Goal: Information Seeking & Learning: Learn about a topic

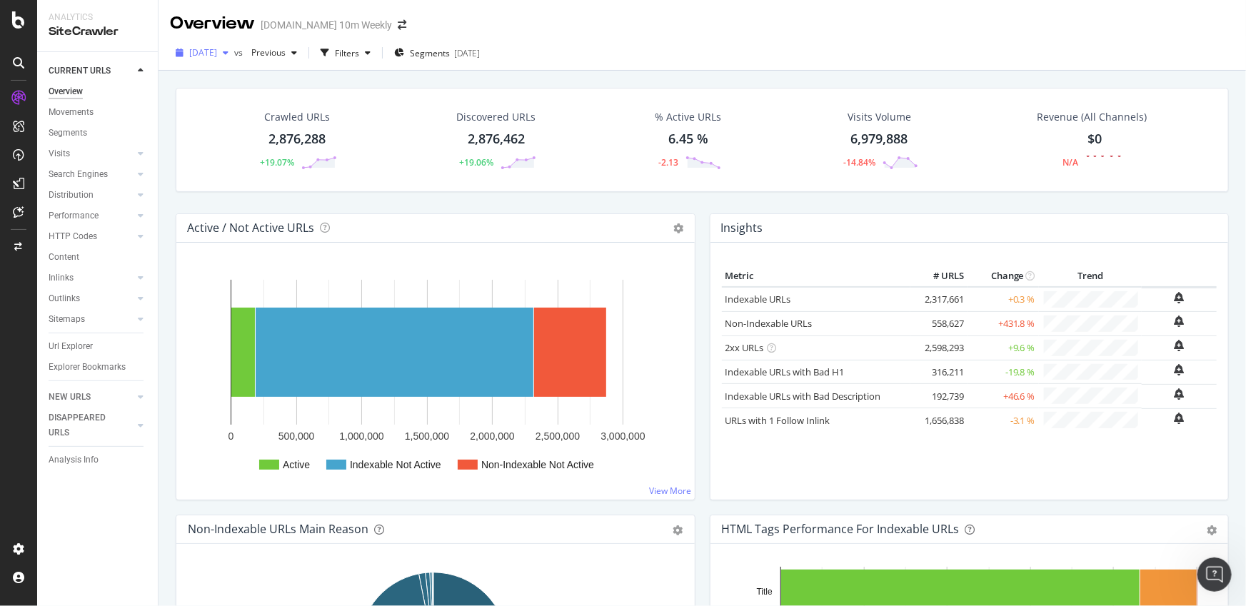
click at [217, 54] on span "2025 Aug. 1st" at bounding box center [203, 52] width 28 height 12
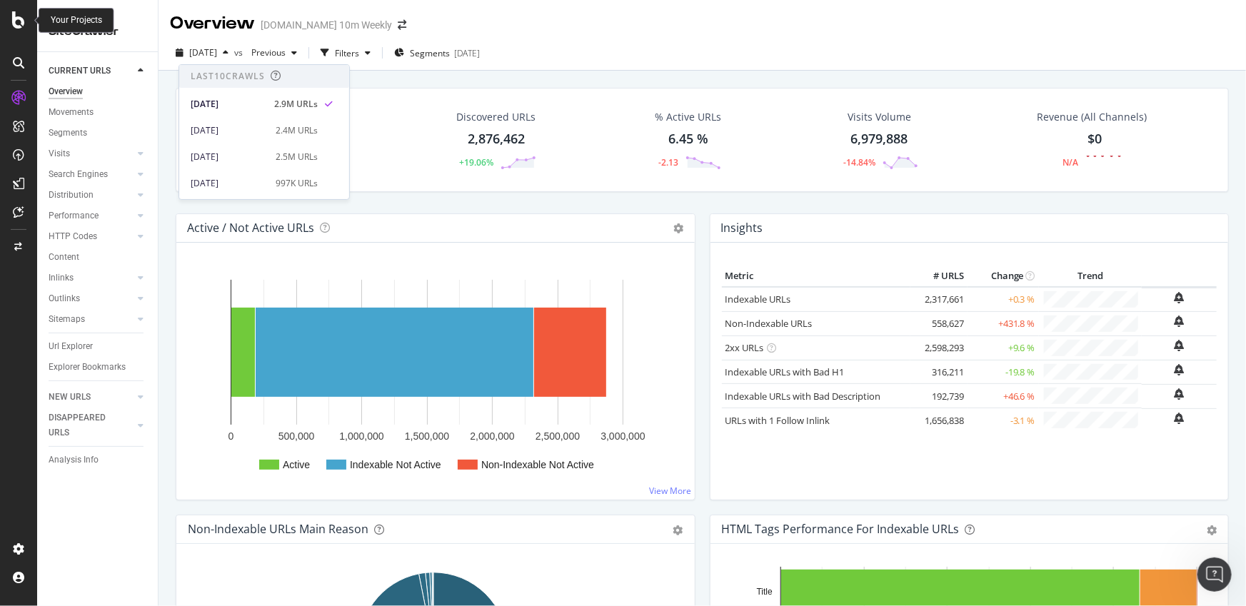
click at [14, 14] on icon at bounding box center [18, 19] width 13 height 17
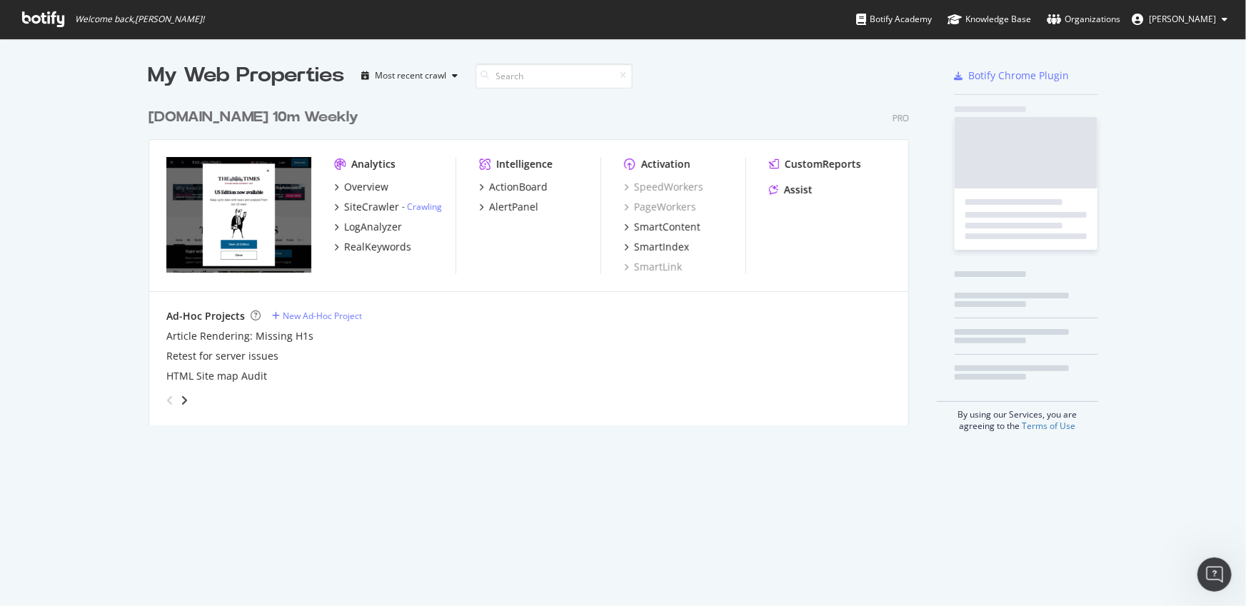
scroll to position [596, 1226]
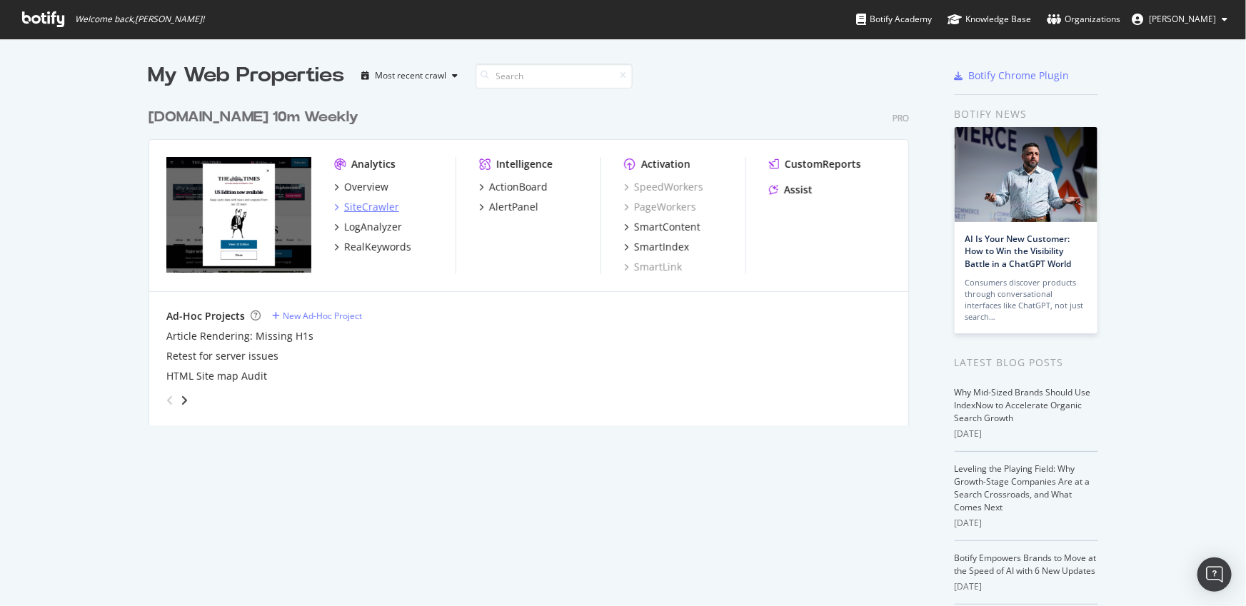
click at [363, 206] on div "SiteCrawler" at bounding box center [371, 207] width 55 height 14
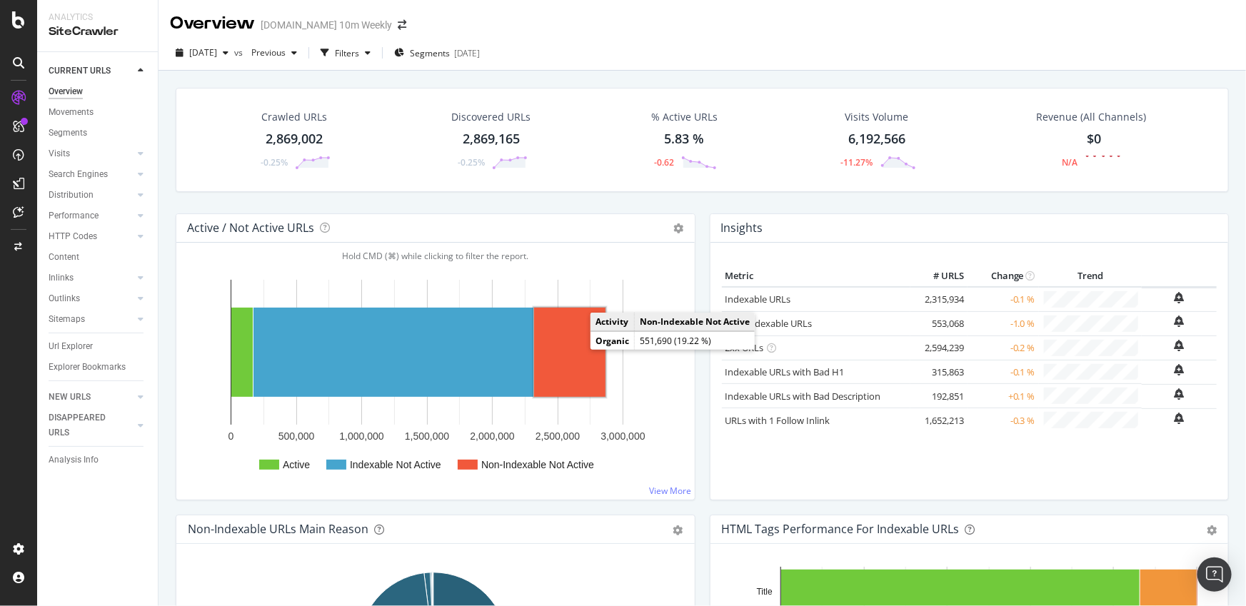
click at [586, 368] on rect "A chart." at bounding box center [569, 352] width 71 height 89
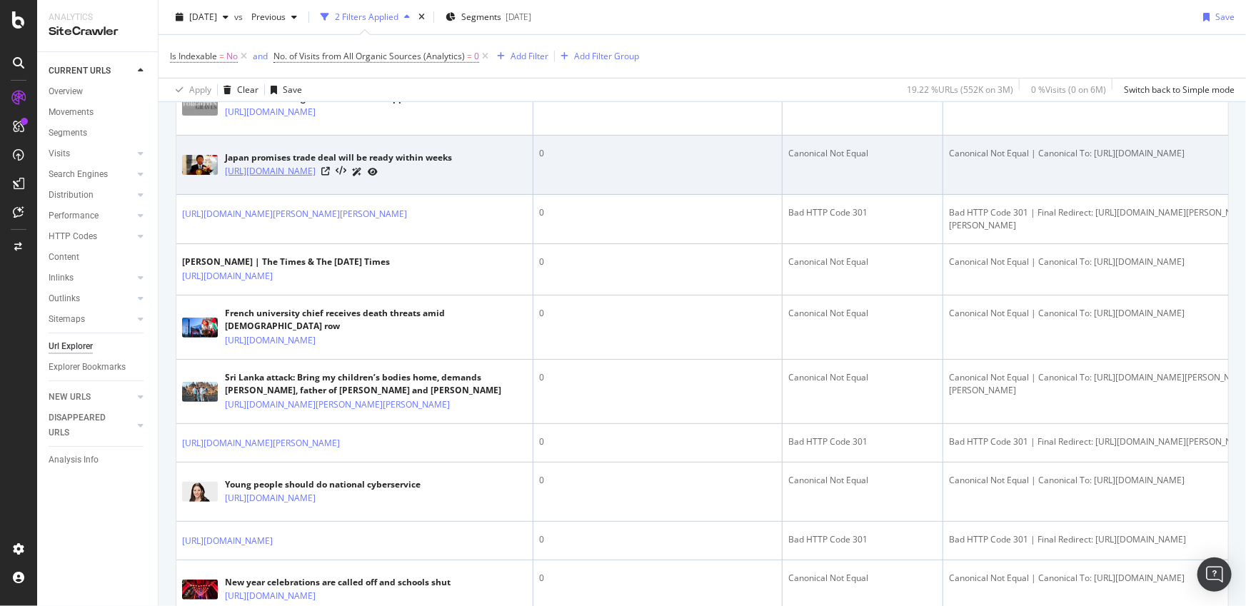
scroll to position [224, 0]
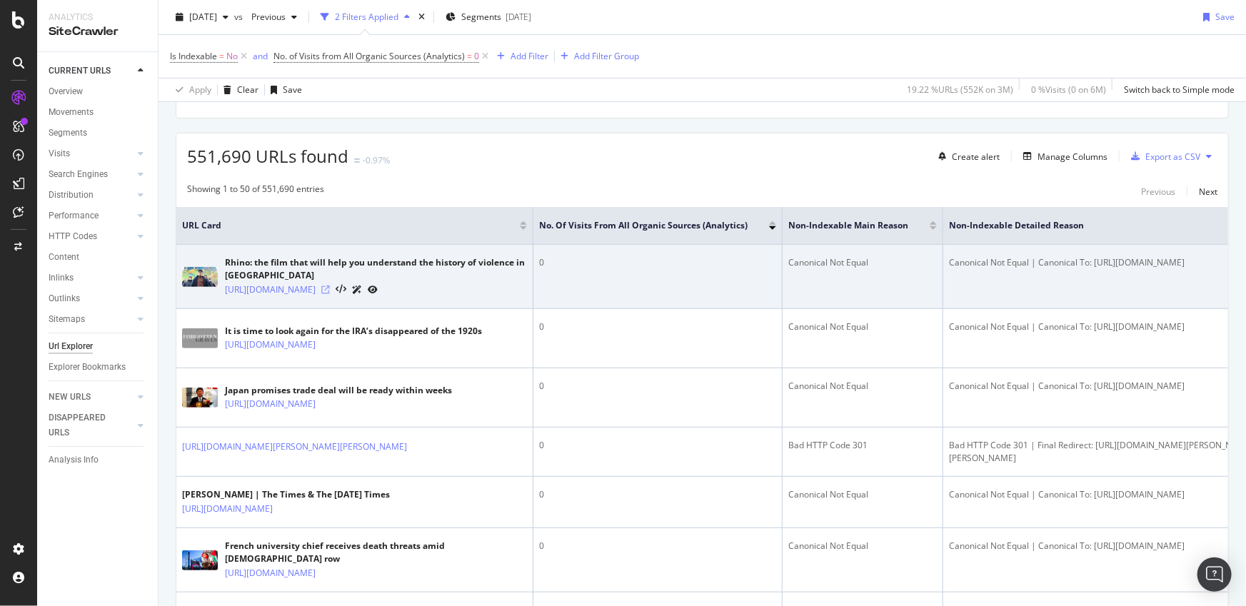
click at [330, 294] on icon at bounding box center [325, 290] width 9 height 9
drag, startPoint x: 947, startPoint y: 261, endPoint x: 1020, endPoint y: 262, distance: 72.8
click at [1020, 262] on div "Canonical Not Equal | Canonical To: https://www.thetimes.com/culture/film/artic…" at bounding box center [1121, 262] width 345 height 13
drag, startPoint x: 1134, startPoint y: 273, endPoint x: 1175, endPoint y: 283, distance: 42.1
click at [1175, 269] on div "Canonical Not Equal | Canonical To: https://www.thetimes.com/culture/film/artic…" at bounding box center [1121, 262] width 345 height 13
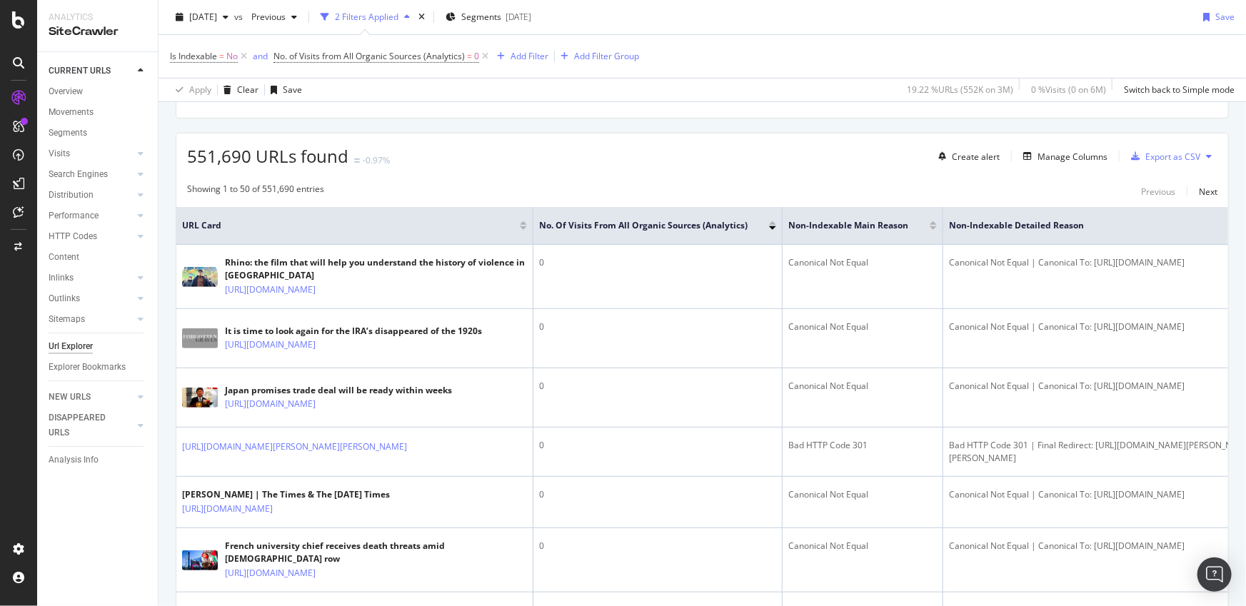
click at [560, 156] on div "551,690 URLs found -0.97% Create alert Manage Columns Export as CSV" at bounding box center [701, 150] width 1051 height 35
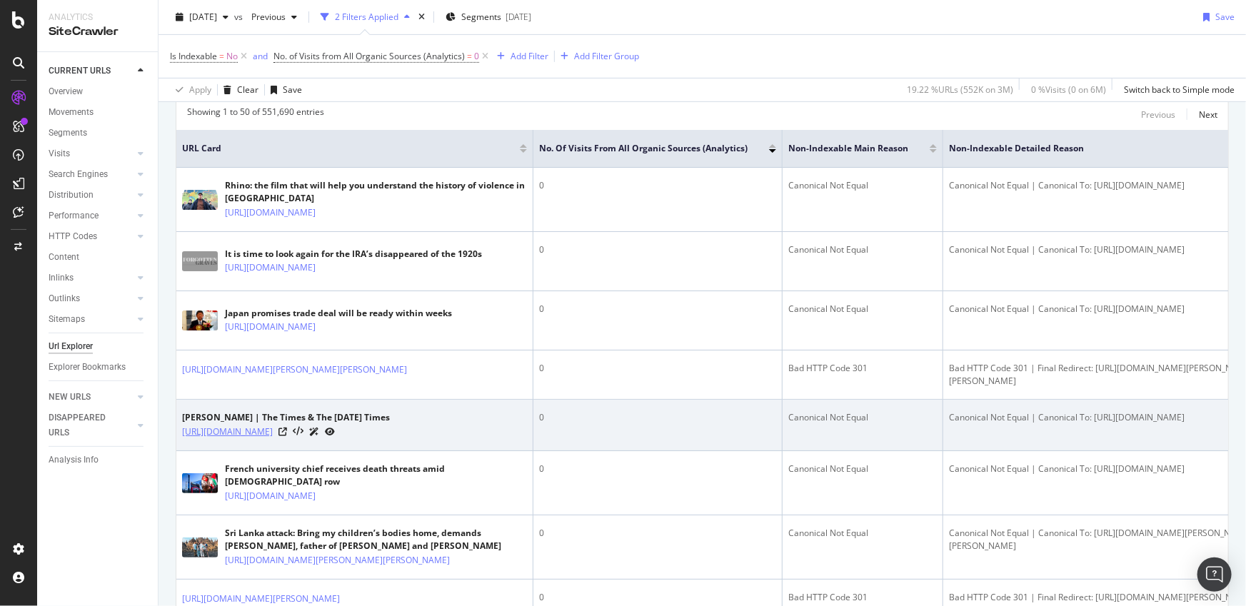
scroll to position [350, 0]
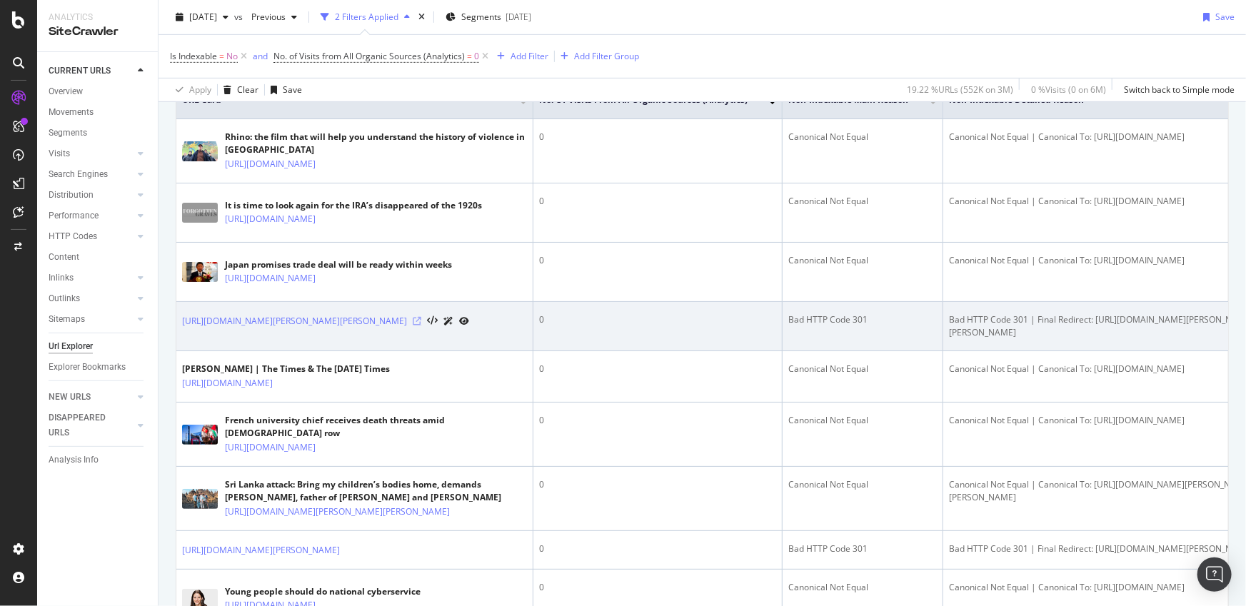
click at [421, 325] on icon at bounding box center [417, 321] width 9 height 9
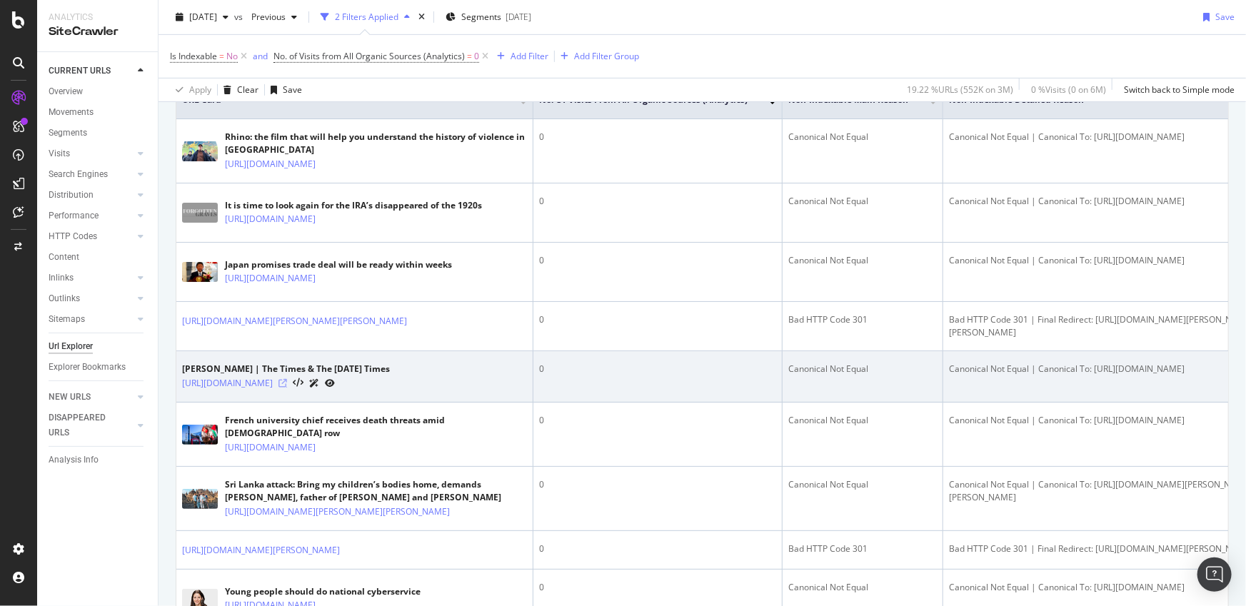
click at [287, 388] on icon at bounding box center [282, 383] width 9 height 9
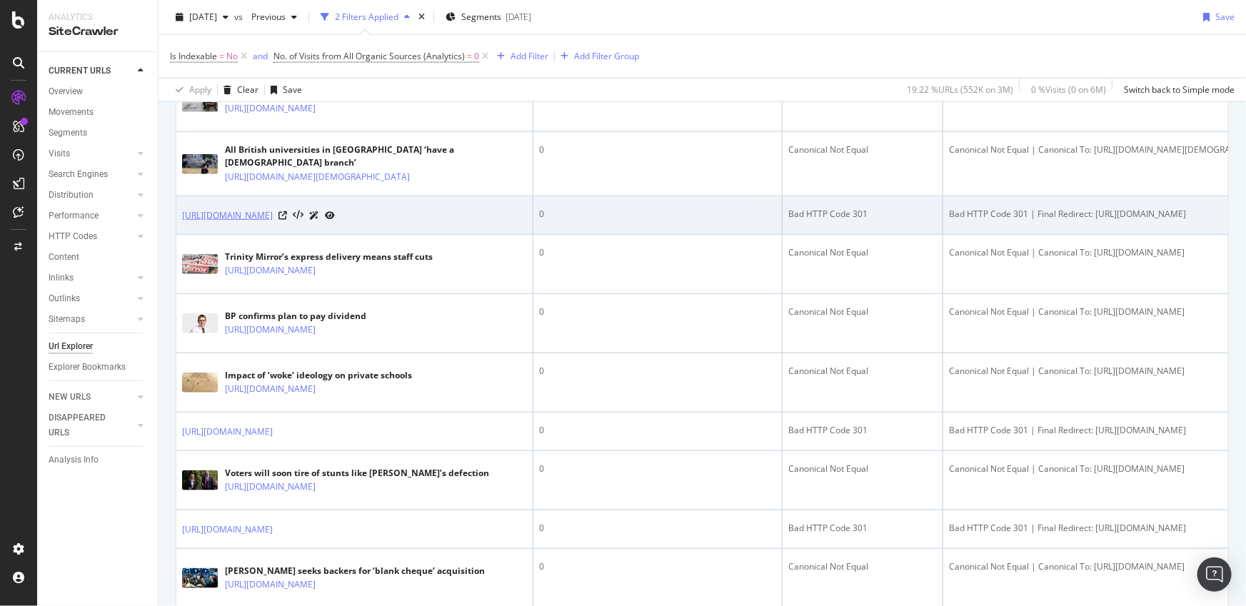
scroll to position [1059, 0]
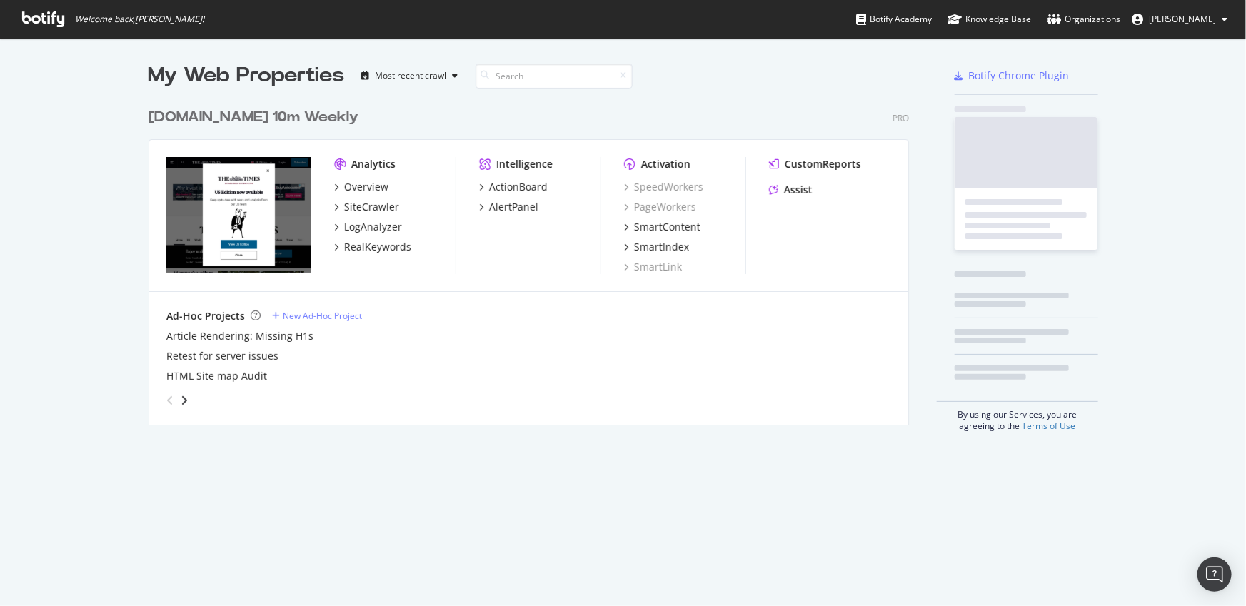
scroll to position [325, 762]
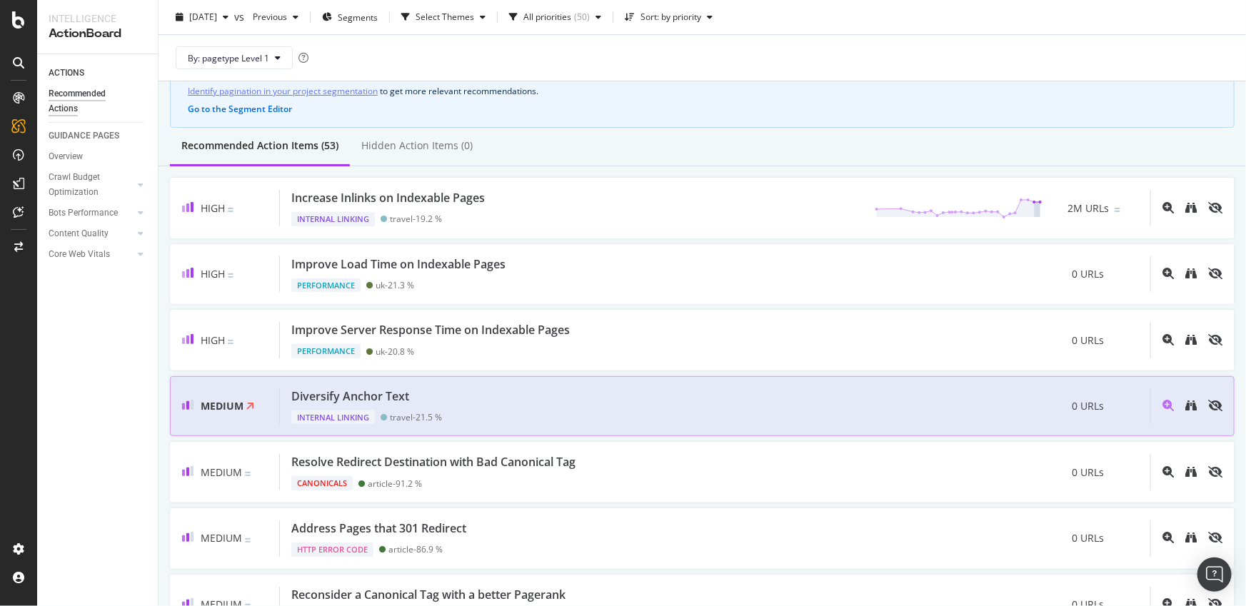
scroll to position [186, 0]
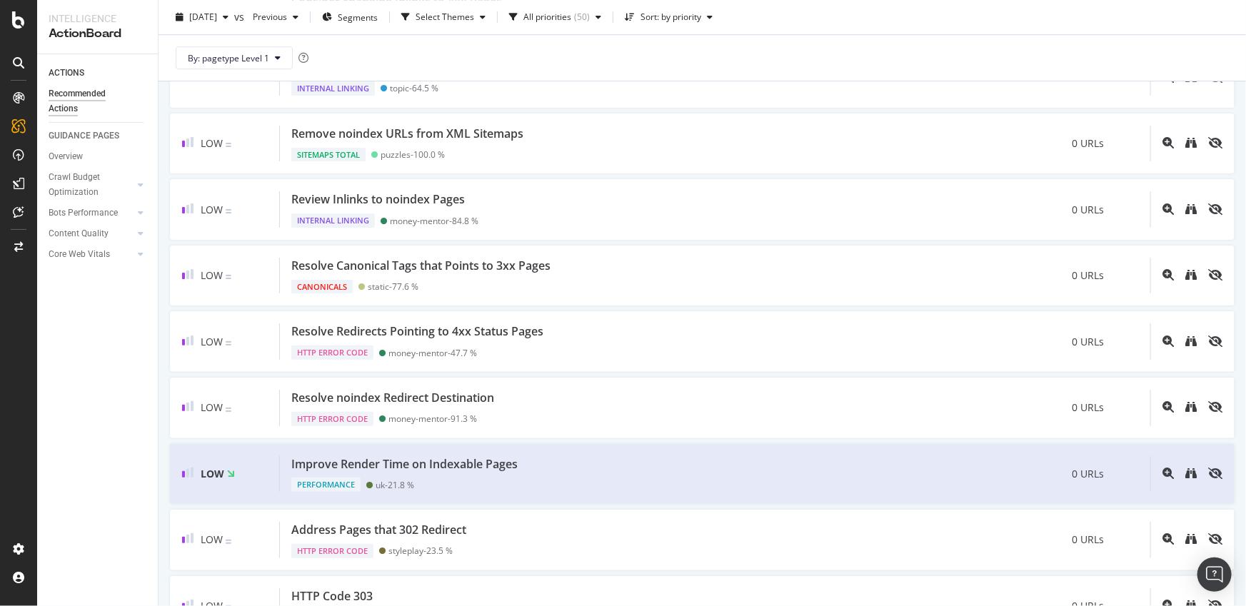
scroll to position [2255, 0]
click at [520, 471] on div "Performance uk - 21.8 %" at bounding box center [407, 481] width 232 height 20
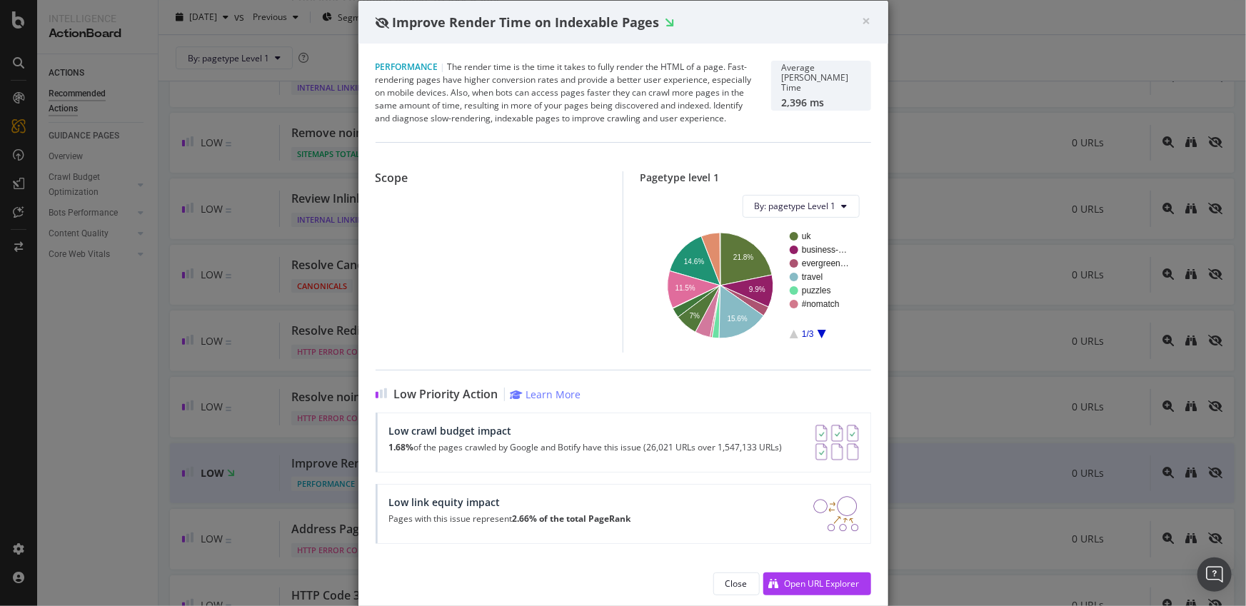
click at [445, 446] on p "1.68% of the pages crawled by Google and Botify have this issue (26,021 URLs ov…" at bounding box center [585, 448] width 393 height 10
click at [438, 525] on div "Low link equity impact Pages with this issue represent 2.66% of the total PageR…" at bounding box center [510, 514] width 242 height 36
click at [437, 518] on p "Pages with this issue represent 2.66% of the total PageRank" at bounding box center [510, 519] width 242 height 10
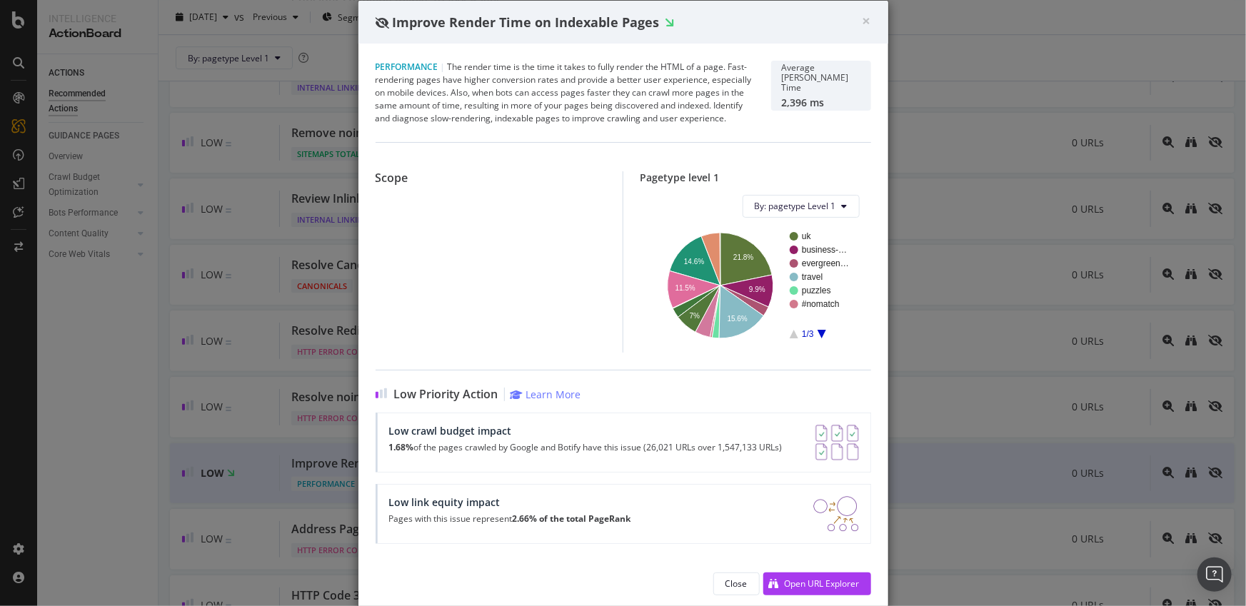
click at [445, 518] on p "Pages with this issue represent 2.66% of the total PageRank" at bounding box center [510, 519] width 242 height 10
click at [862, 23] on span "×" at bounding box center [866, 21] width 9 height 20
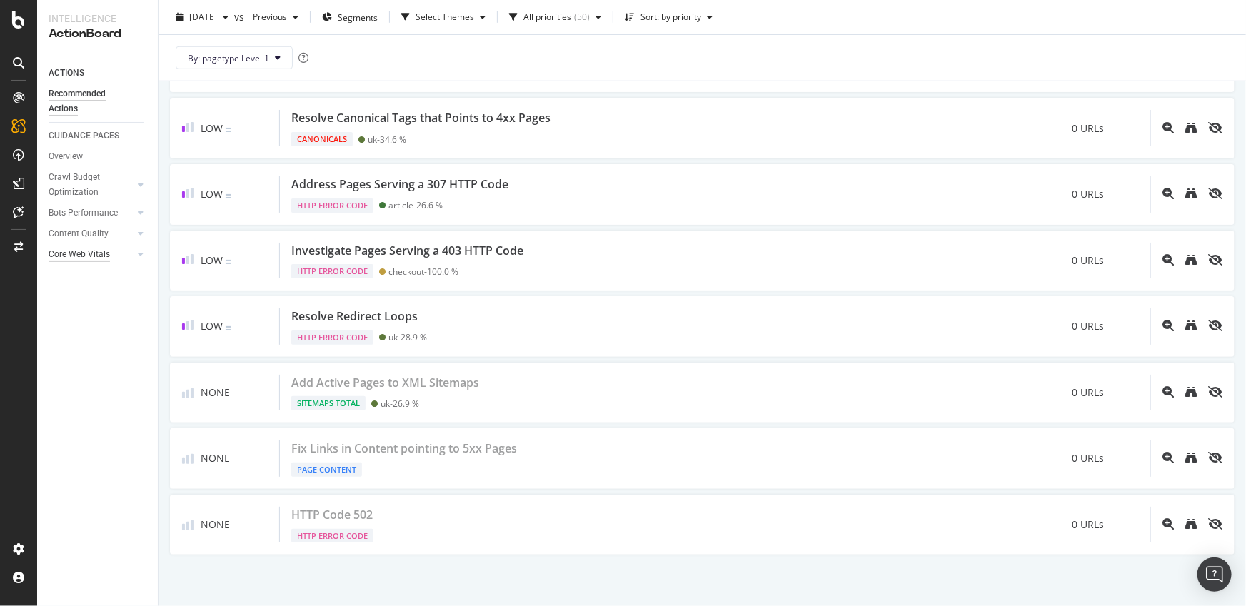
scroll to position [3195, 0]
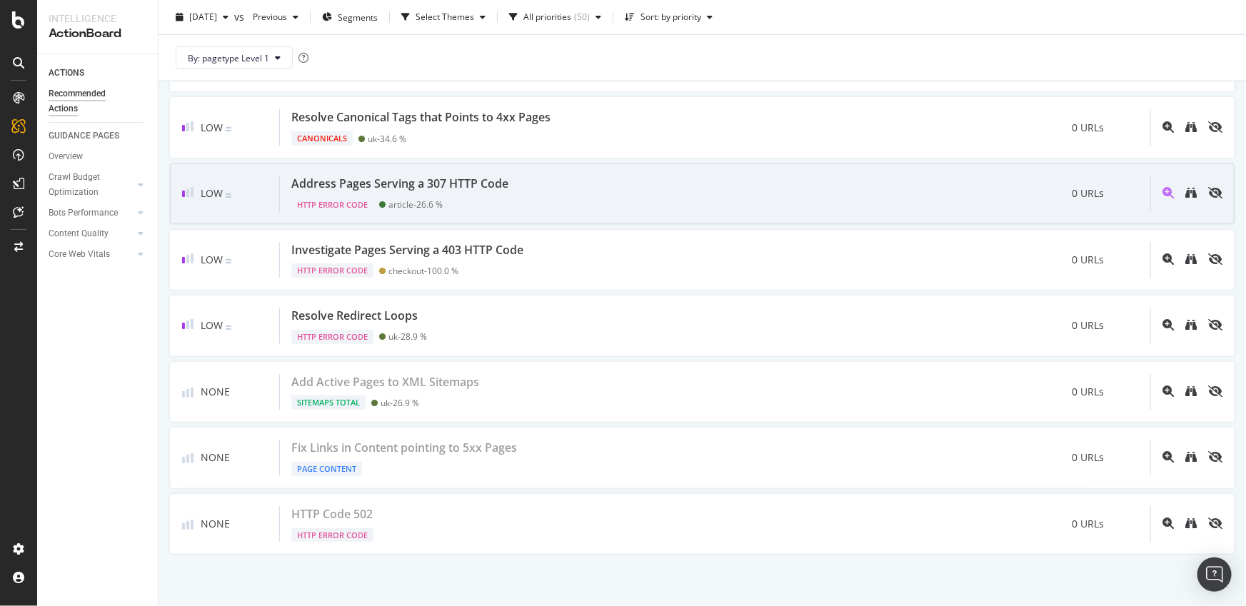
click at [522, 187] on div "Address Pages Serving a 307 HTTP Code HTTP Error Code article - 26.6 % 0 URLs" at bounding box center [715, 194] width 870 height 36
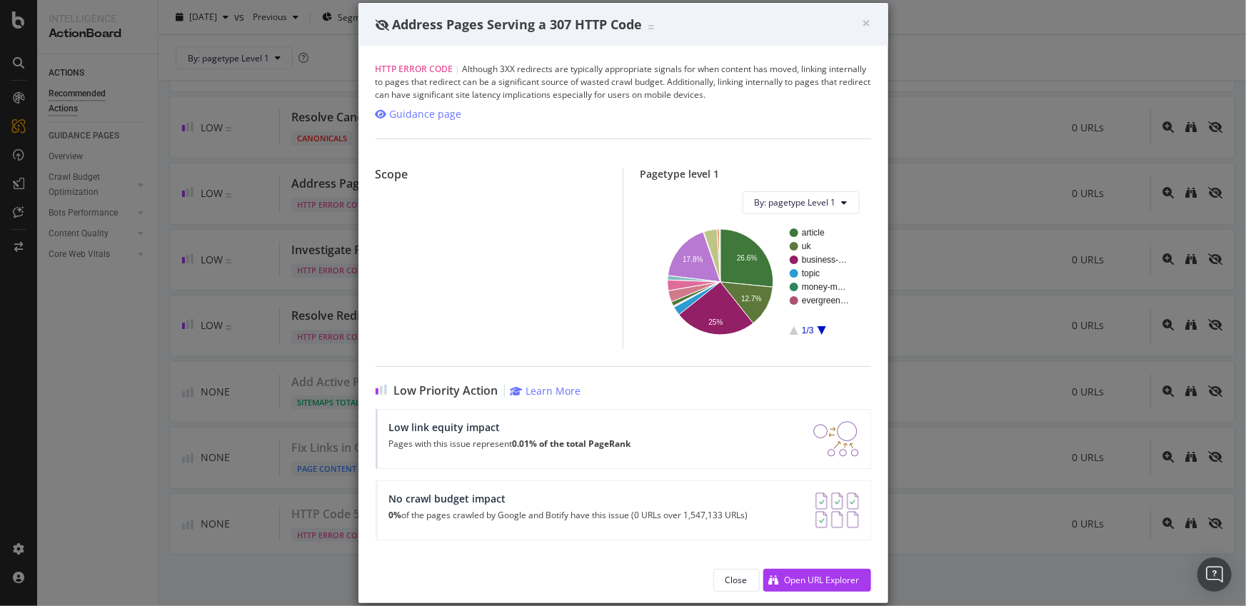
drag, startPoint x: 464, startPoint y: 68, endPoint x: 496, endPoint y: 81, distance: 34.9
click at [510, 84] on div "HTTP Error Code | Although 3XX redirects are typically appropriate signals for …" at bounding box center [622, 82] width 495 height 39
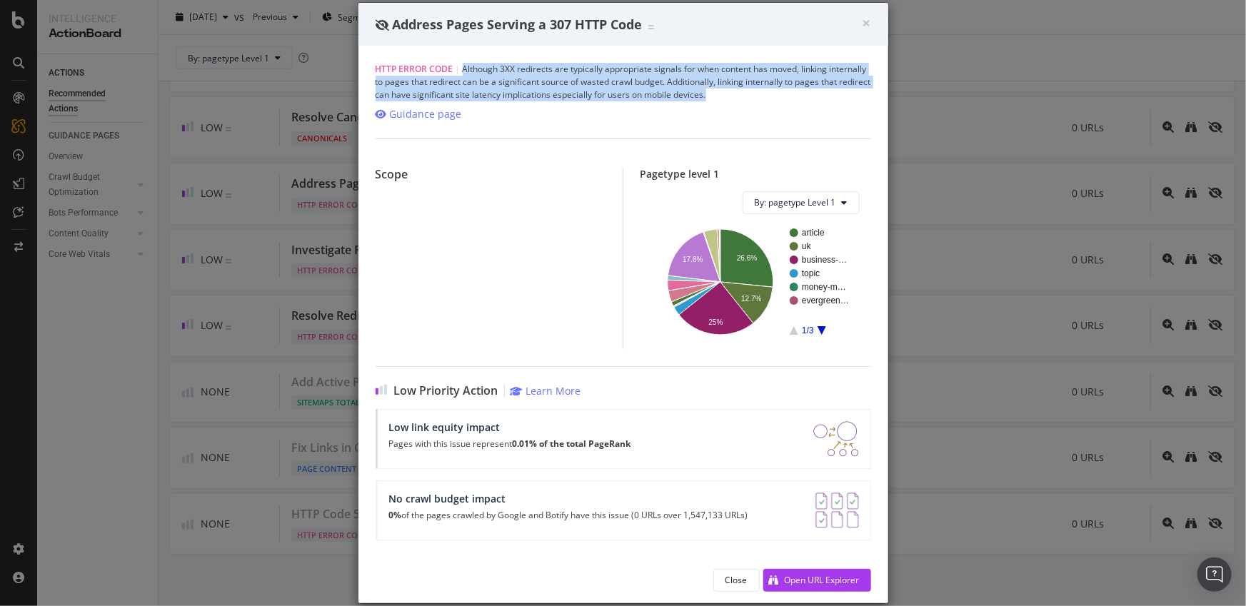
drag, startPoint x: 463, startPoint y: 69, endPoint x: 754, endPoint y: 94, distance: 293.1
click at [754, 94] on div "HTTP Error Code | Although 3XX redirects are typically appropriate signals for …" at bounding box center [622, 82] width 495 height 39
drag, startPoint x: 754, startPoint y: 94, endPoint x: 465, endPoint y: 63, distance: 291.5
click at [465, 63] on div "HTTP Error Code | Although 3XX redirects are typically appropriate signals for …" at bounding box center [622, 82] width 495 height 39
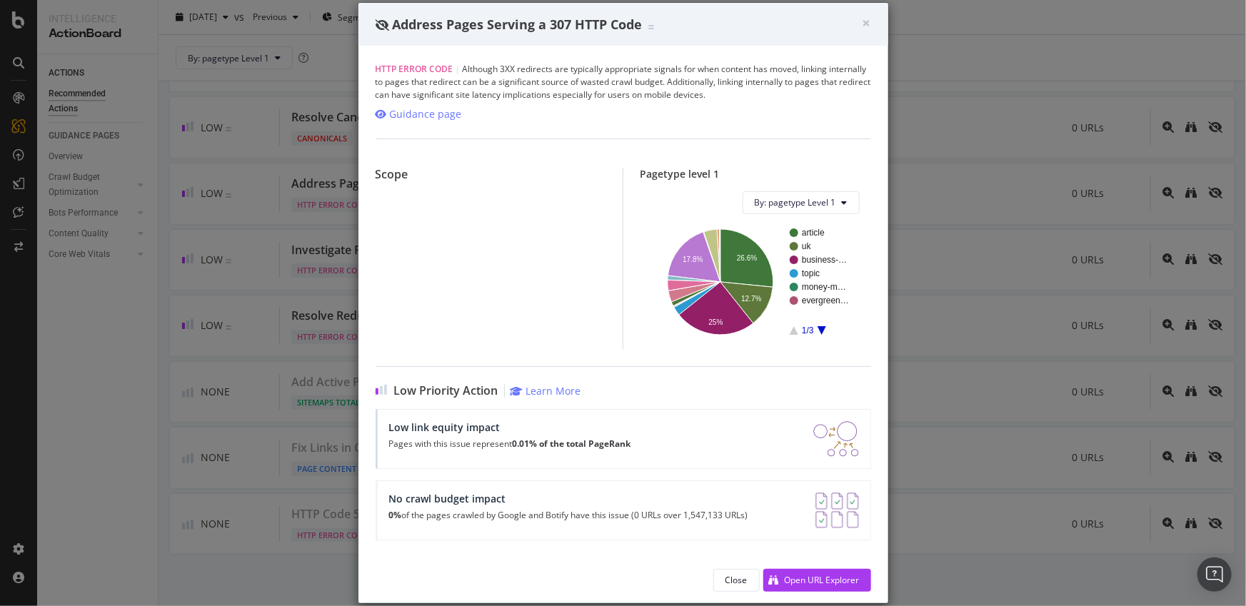
click at [465, 63] on div "HTTP Error Code | Although 3XX redirects are typically appropriate signals for …" at bounding box center [622, 82] width 495 height 39
drag, startPoint x: 465, startPoint y: 63, endPoint x: 524, endPoint y: 84, distance: 62.8
click at [524, 84] on div "HTTP Error Code | Although 3XX redirects are typically appropriate signals for …" at bounding box center [622, 82] width 495 height 39
drag, startPoint x: 464, startPoint y: 67, endPoint x: 522, endPoint y: 66, distance: 58.5
click at [522, 66] on div "HTTP Error Code | Although 3XX redirects are typically appropriate signals for …" at bounding box center [622, 82] width 495 height 39
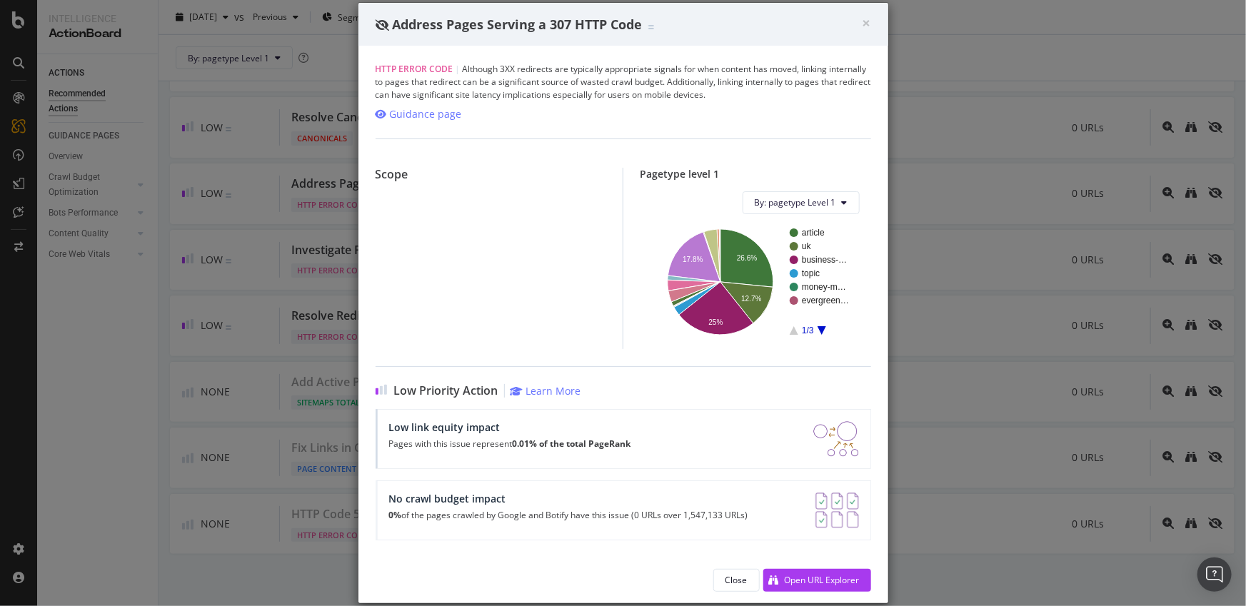
click at [512, 68] on div "HTTP Error Code | Although 3XX redirects are typically appropriate signals for …" at bounding box center [622, 82] width 495 height 39
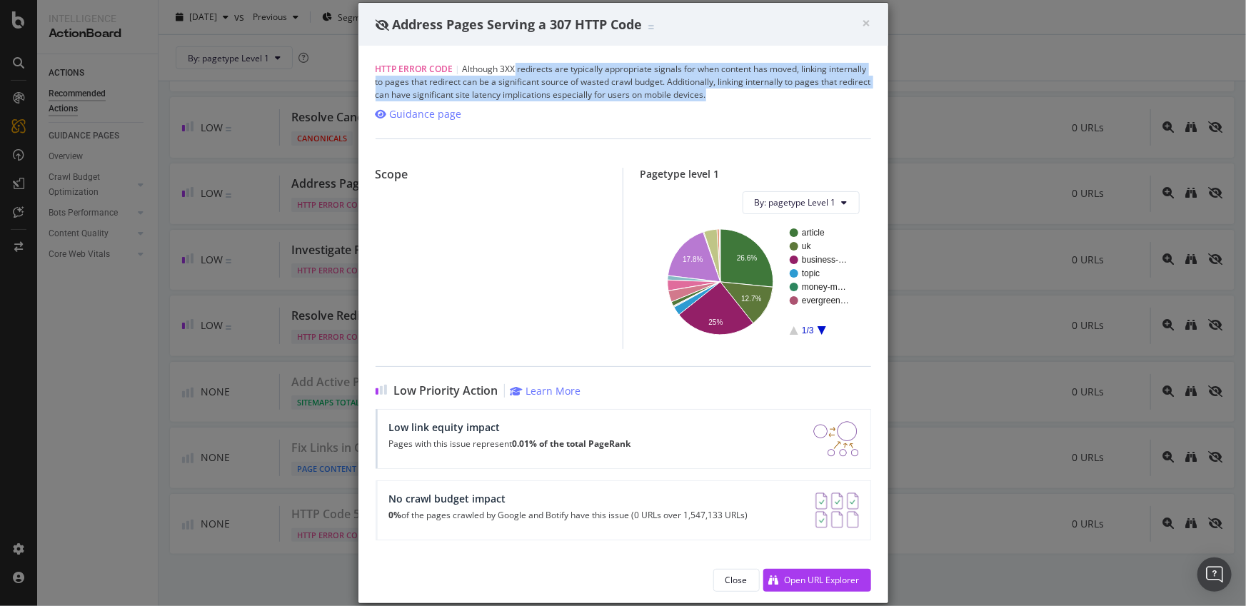
drag, startPoint x: 515, startPoint y: 67, endPoint x: 839, endPoint y: 93, distance: 325.1
click at [839, 93] on div "HTTP Error Code | Although 3XX redirects are typically appropriate signals for …" at bounding box center [622, 82] width 495 height 39
click at [836, 98] on div "HTTP Error Code | Although 3XX redirects are typically appropriate signals for …" at bounding box center [622, 82] width 495 height 39
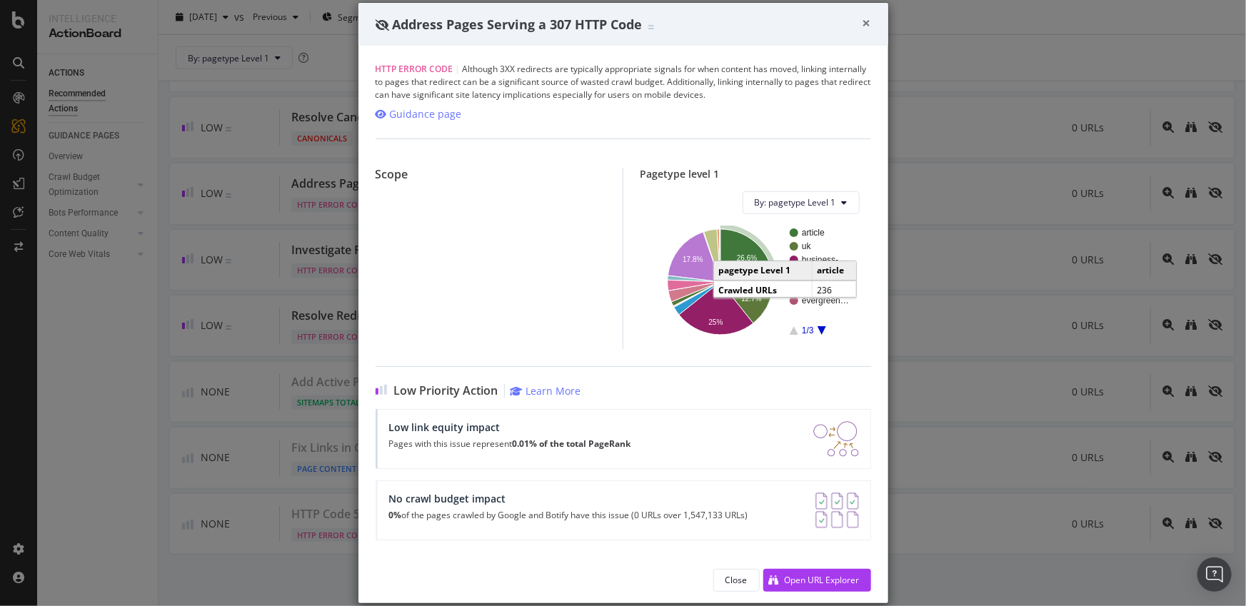
click at [869, 23] on span "×" at bounding box center [866, 23] width 9 height 20
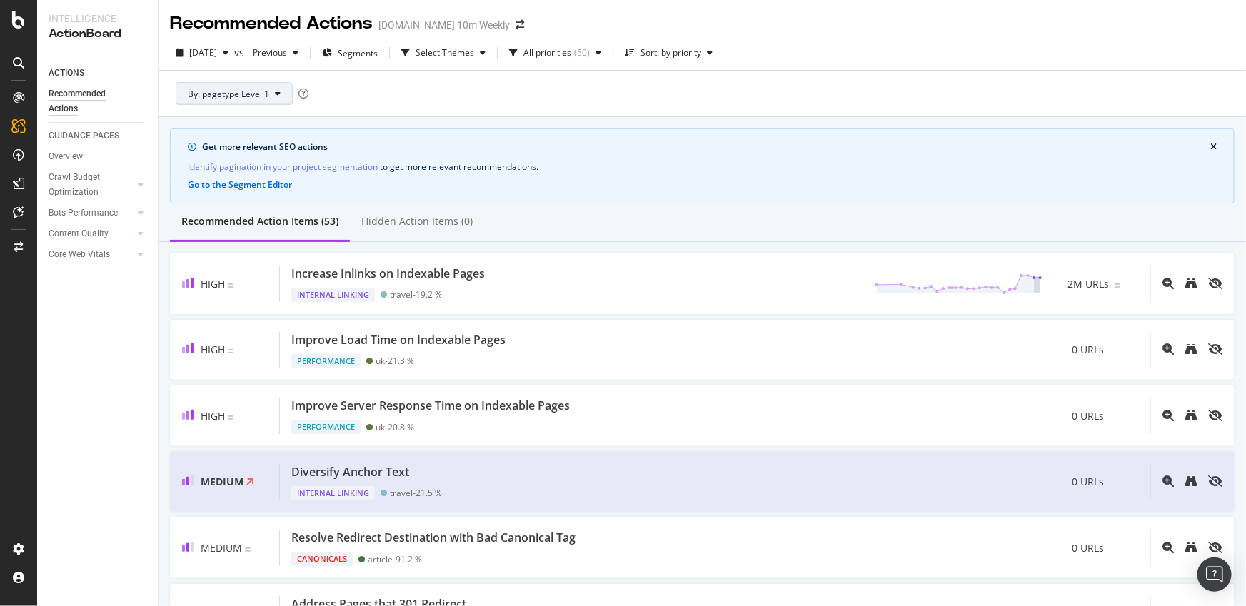
click at [278, 92] on icon at bounding box center [278, 93] width 6 height 9
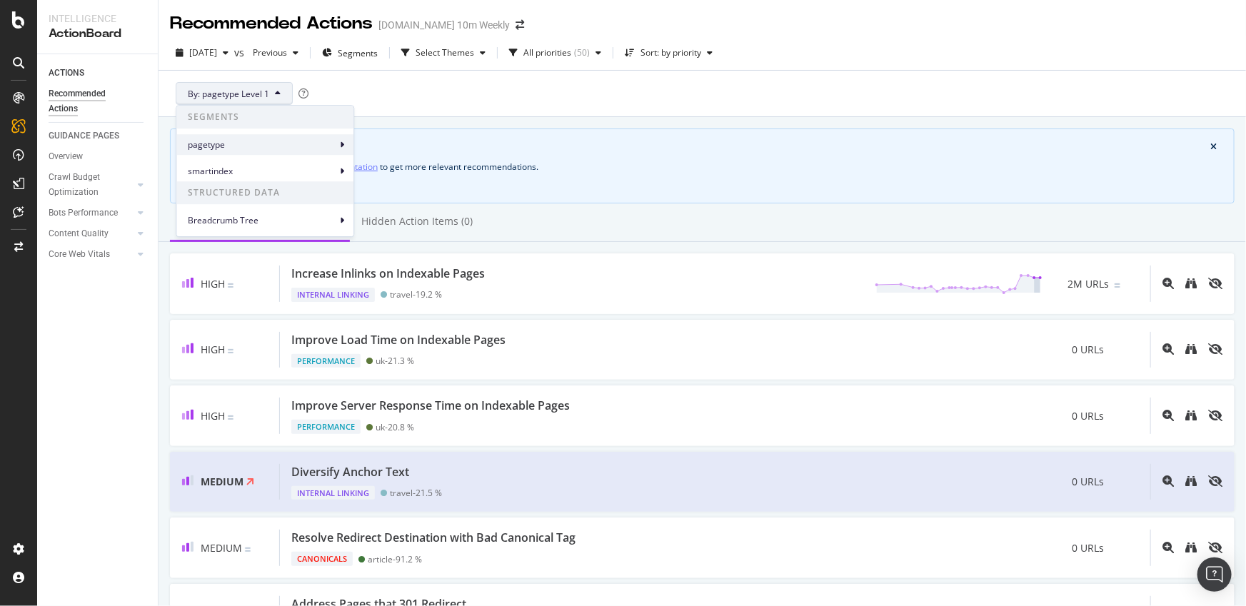
click at [330, 142] on span "pagetype" at bounding box center [262, 144] width 148 height 13
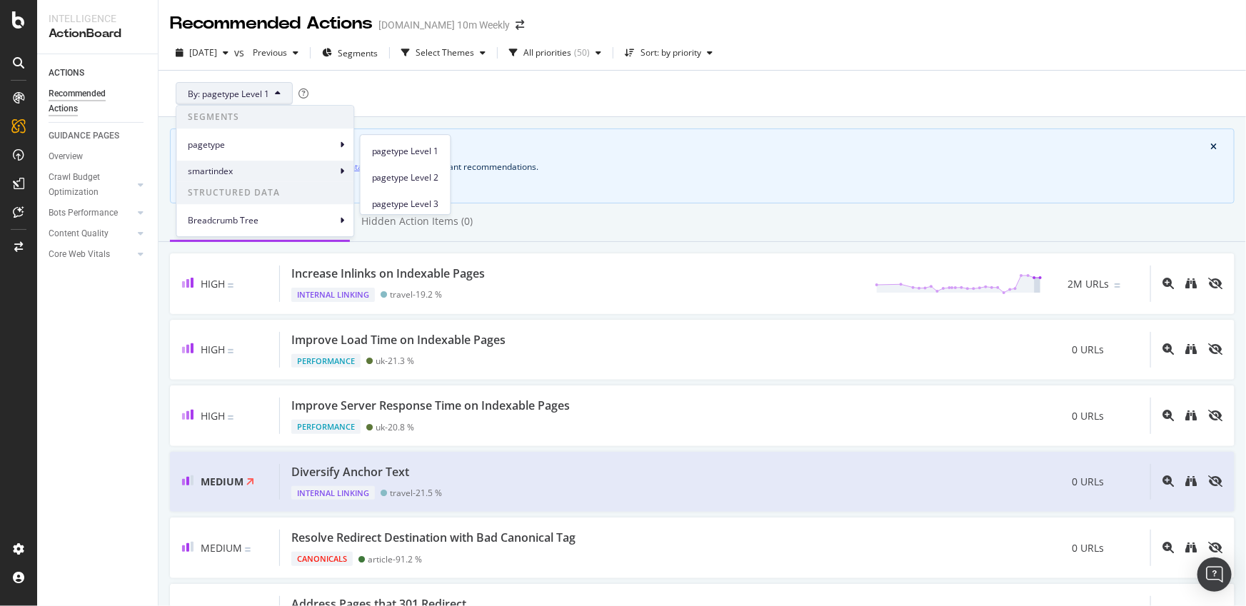
click at [298, 165] on span "smartindex" at bounding box center [262, 171] width 148 height 13
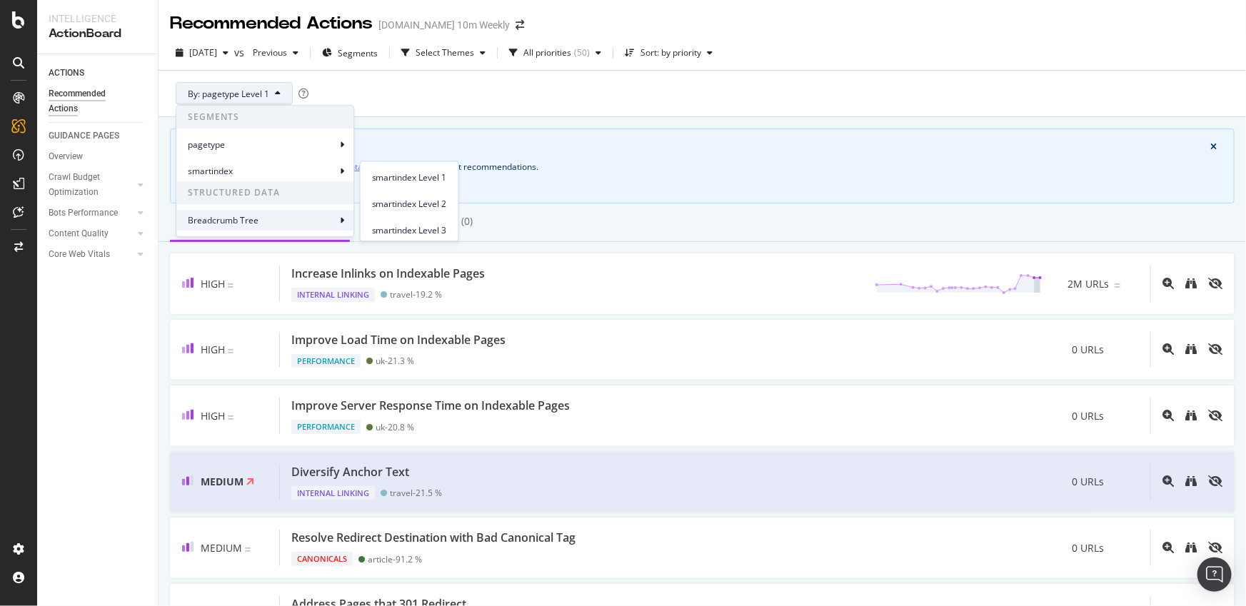
click at [313, 213] on div "Breadcrumb Tree" at bounding box center [264, 220] width 177 height 21
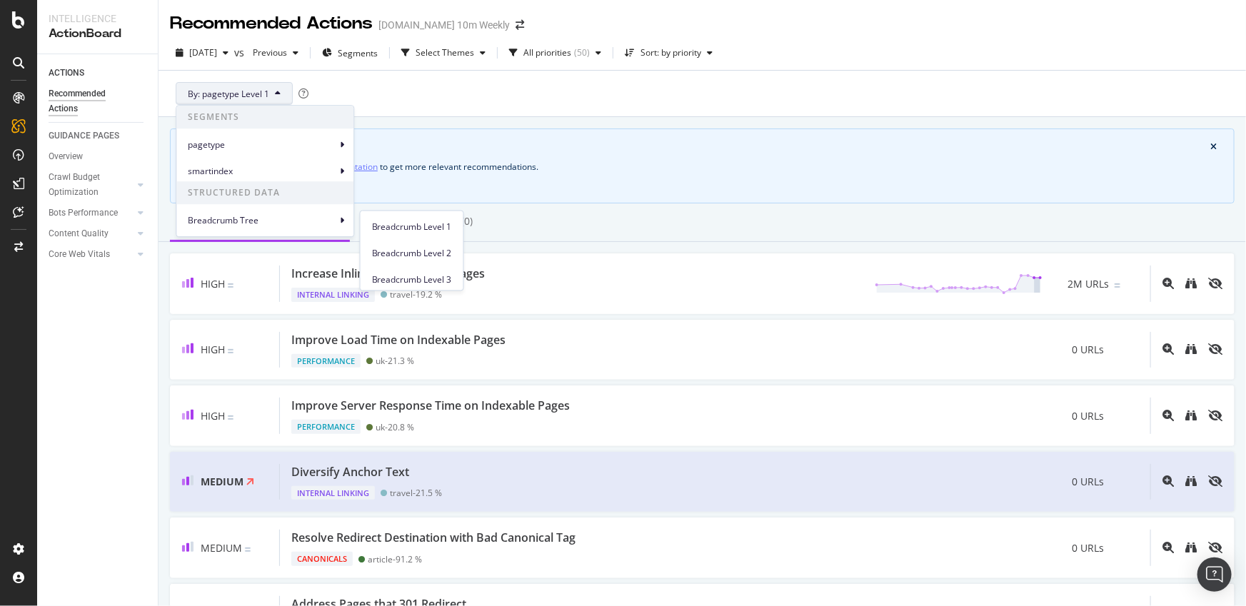
click at [427, 138] on div "Get more relevant SEO actions Identify pagination in your project segmentation …" at bounding box center [702, 165] width 1064 height 75
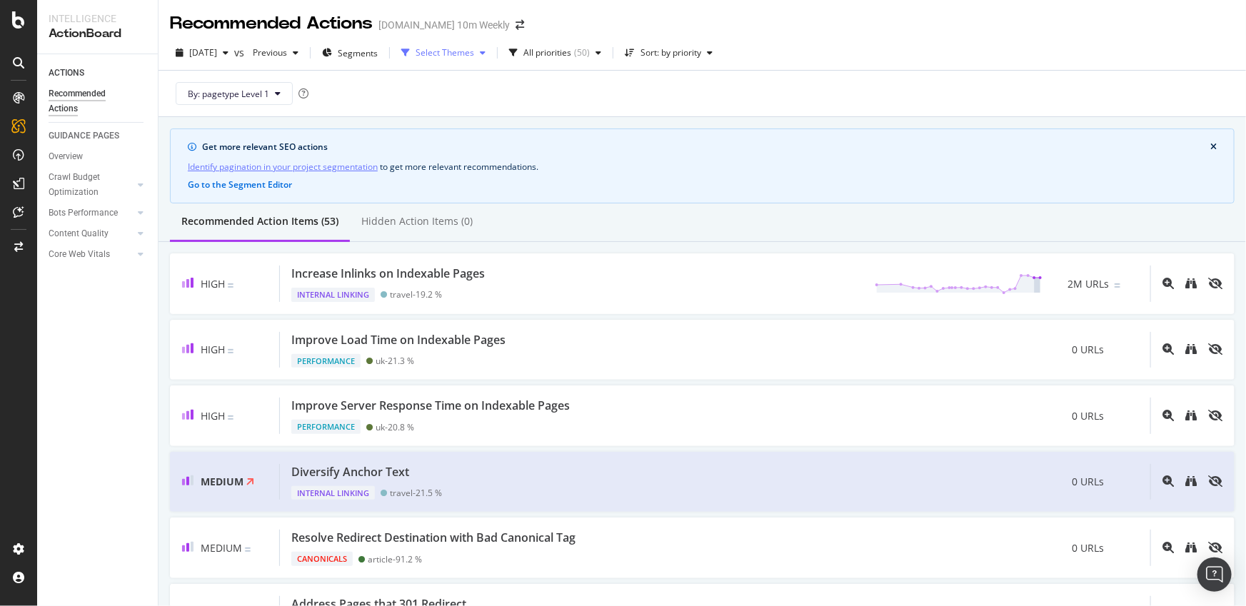
click at [470, 59] on div "Select Themes" at bounding box center [443, 52] width 96 height 21
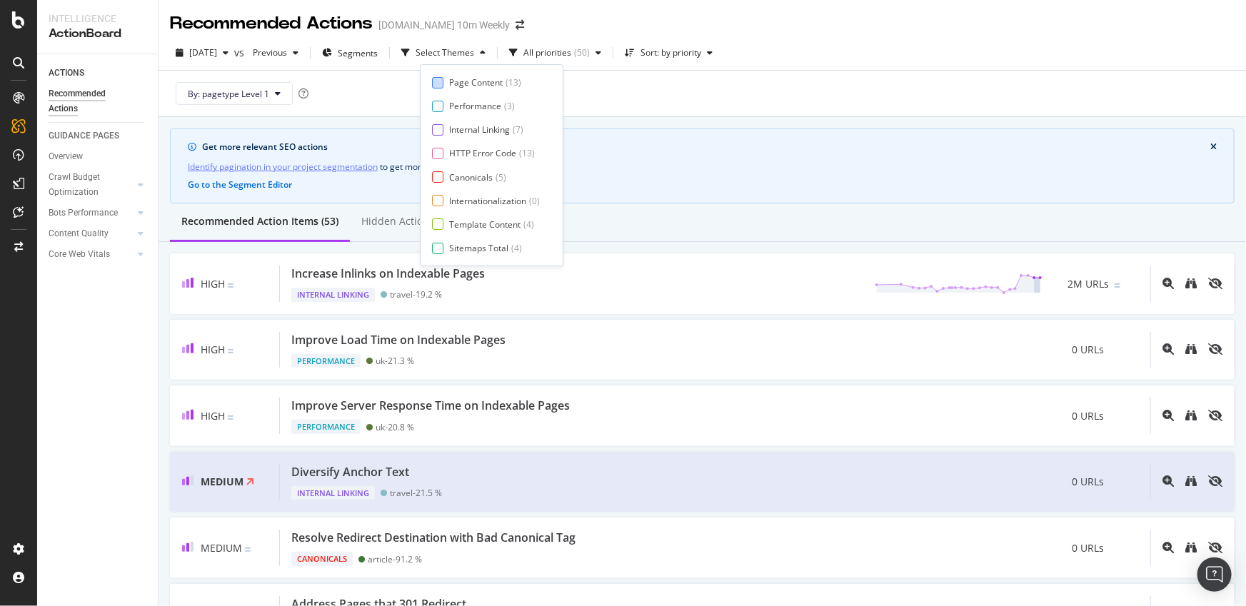
click at [442, 83] on div at bounding box center [437, 82] width 11 height 11
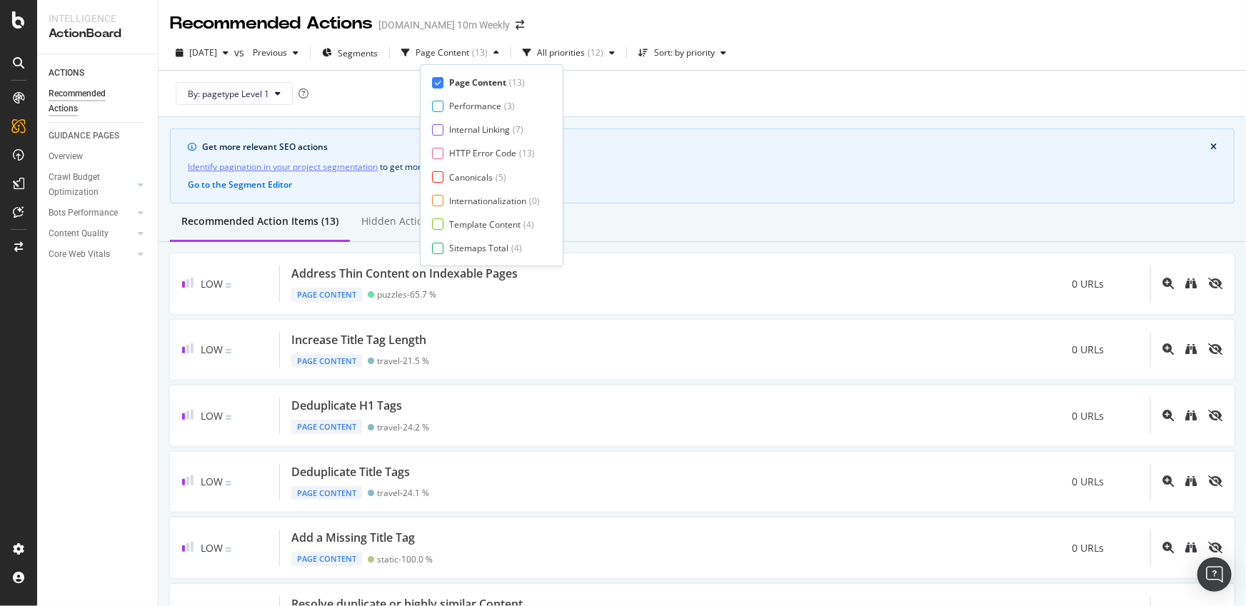
click at [442, 83] on div at bounding box center [437, 82] width 11 height 11
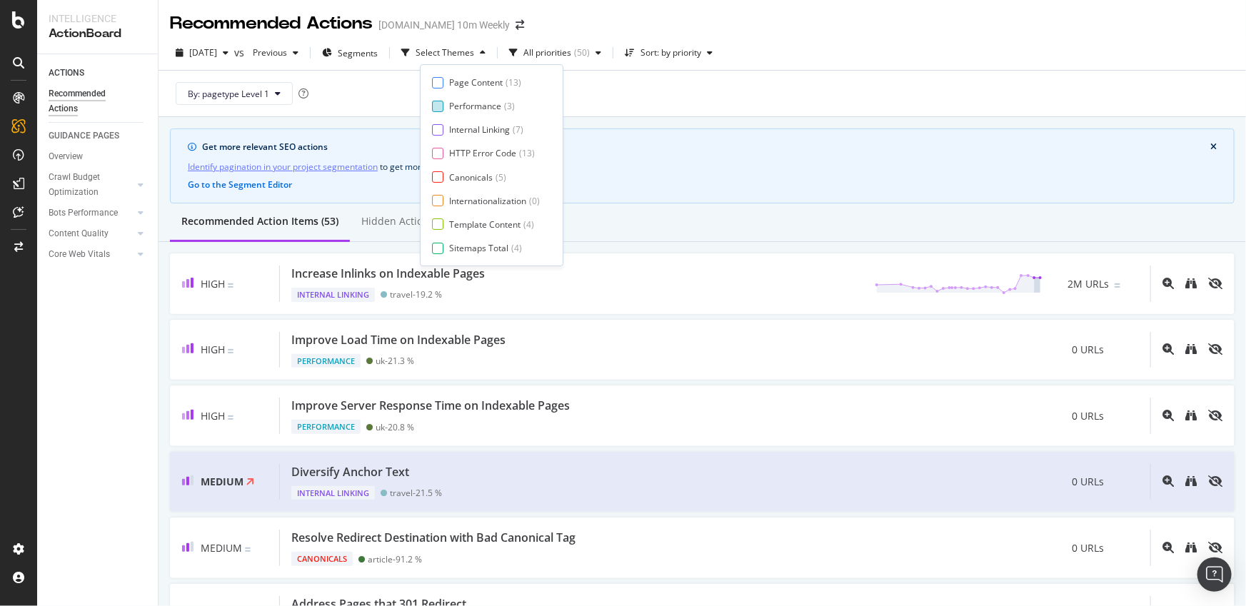
click at [441, 107] on div at bounding box center [437, 106] width 11 height 11
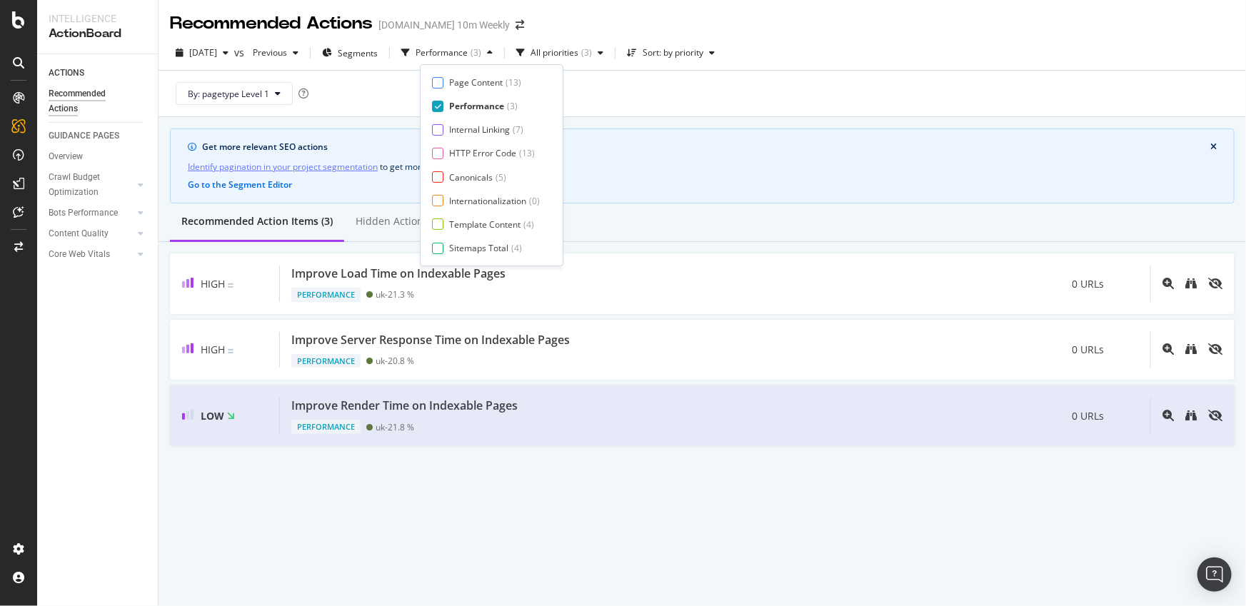
click at [441, 107] on div at bounding box center [437, 106] width 11 height 11
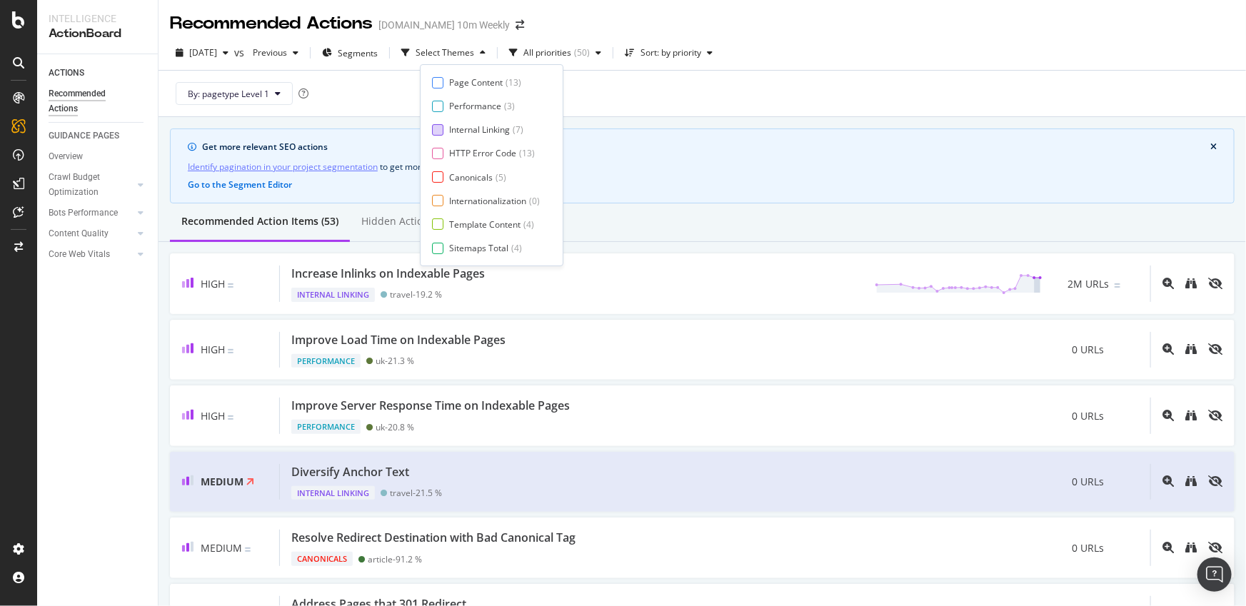
click at [439, 126] on div at bounding box center [437, 129] width 11 height 11
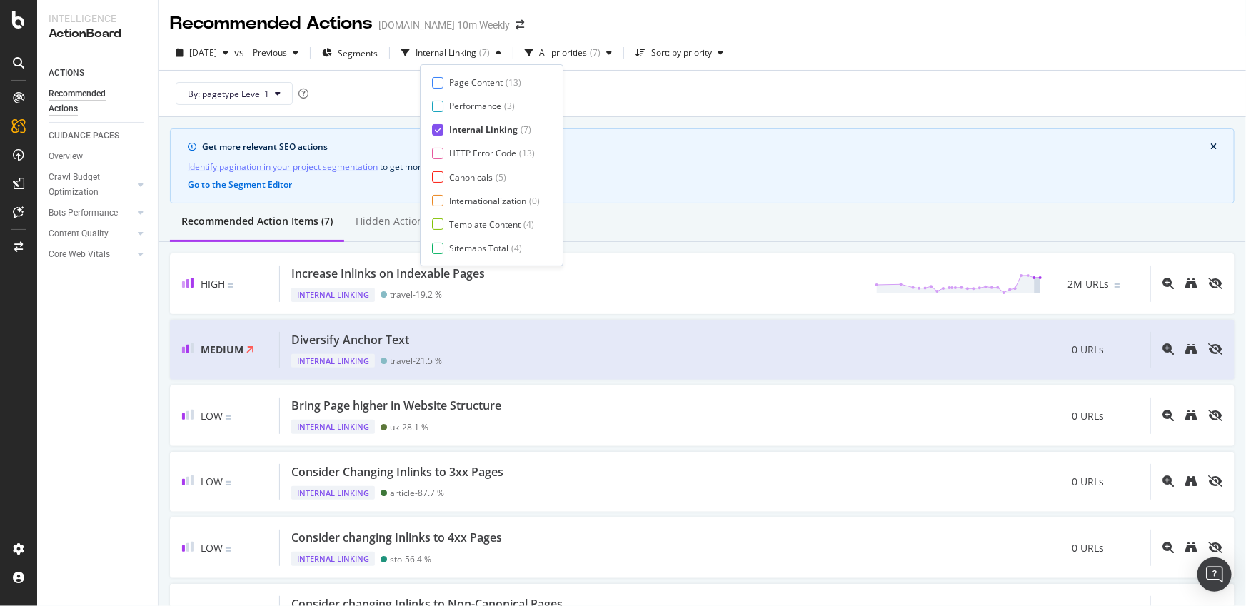
click at [439, 126] on icon at bounding box center [438, 129] width 6 height 7
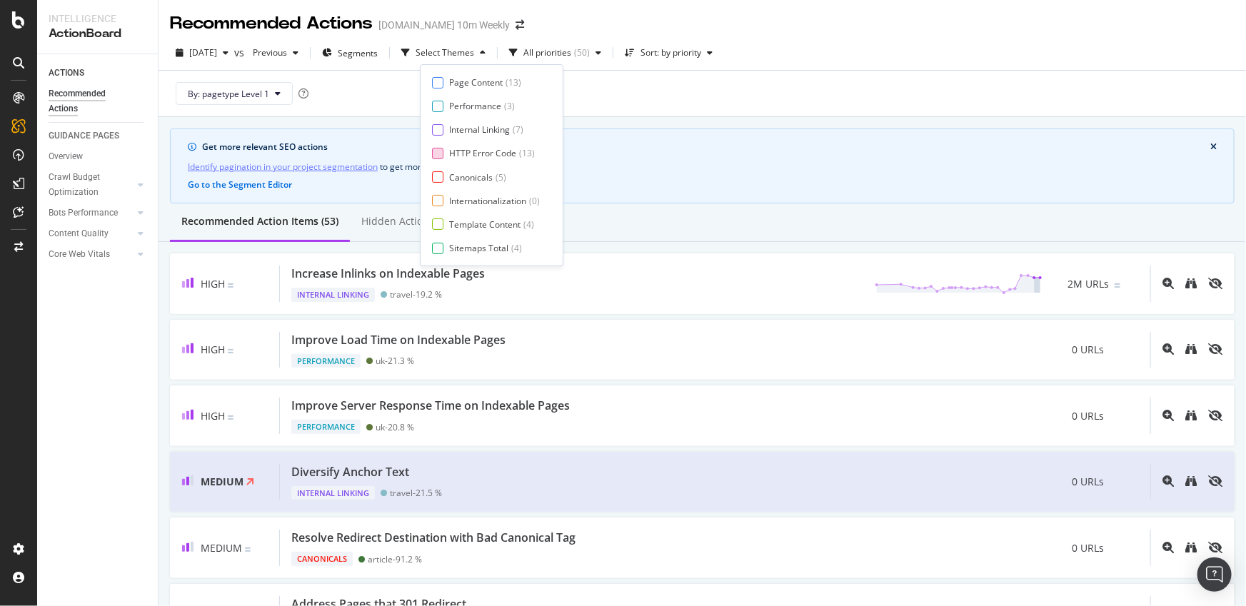
click at [440, 154] on div at bounding box center [437, 153] width 11 height 11
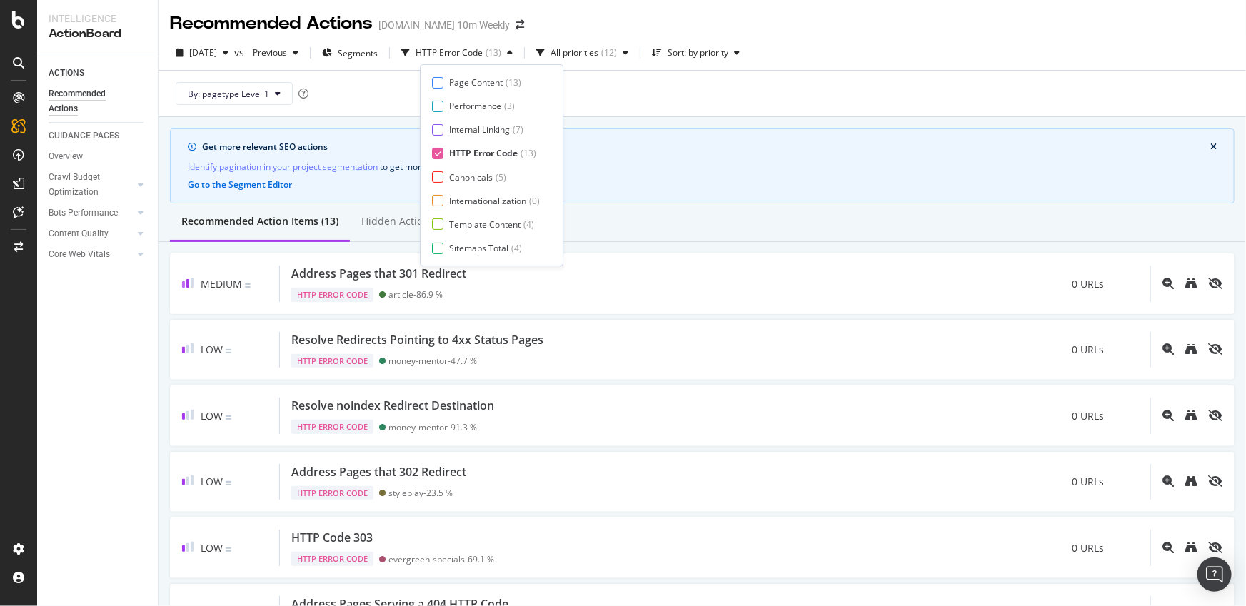
click at [440, 154] on icon at bounding box center [438, 153] width 6 height 7
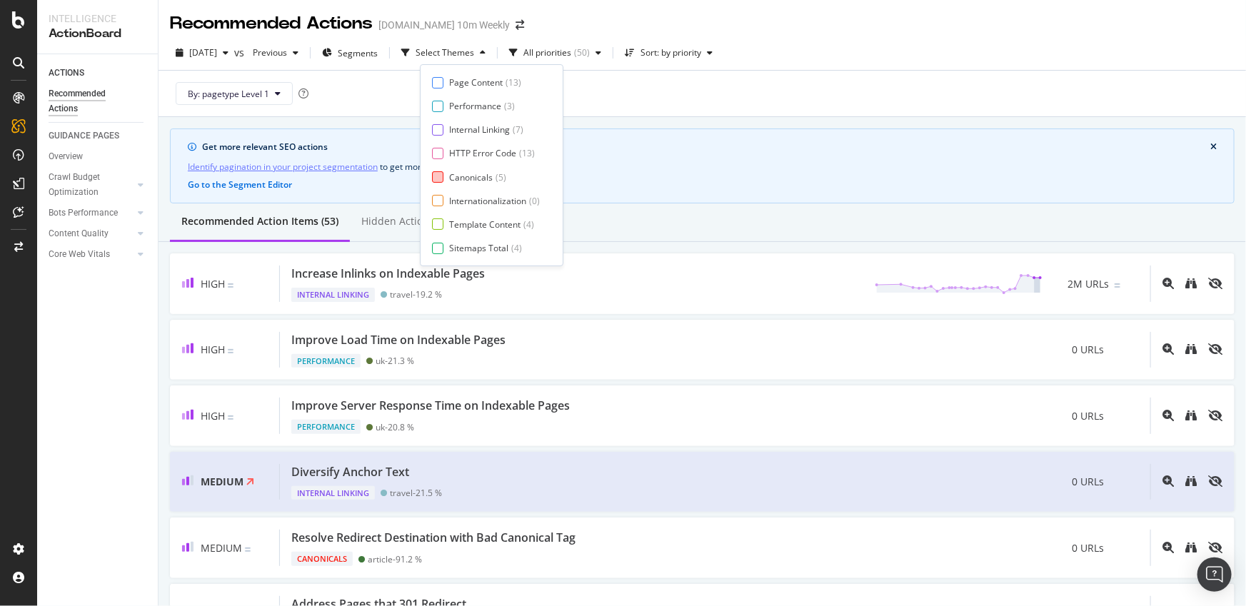
click at [438, 178] on div at bounding box center [437, 176] width 11 height 11
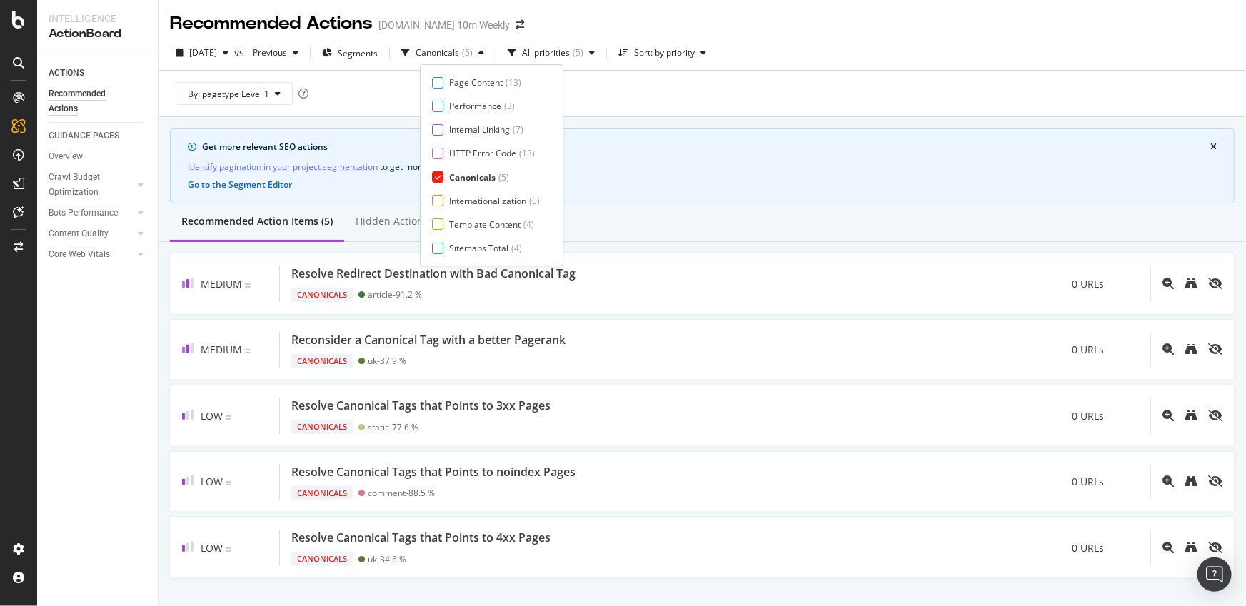
click at [438, 178] on icon at bounding box center [438, 176] width 6 height 7
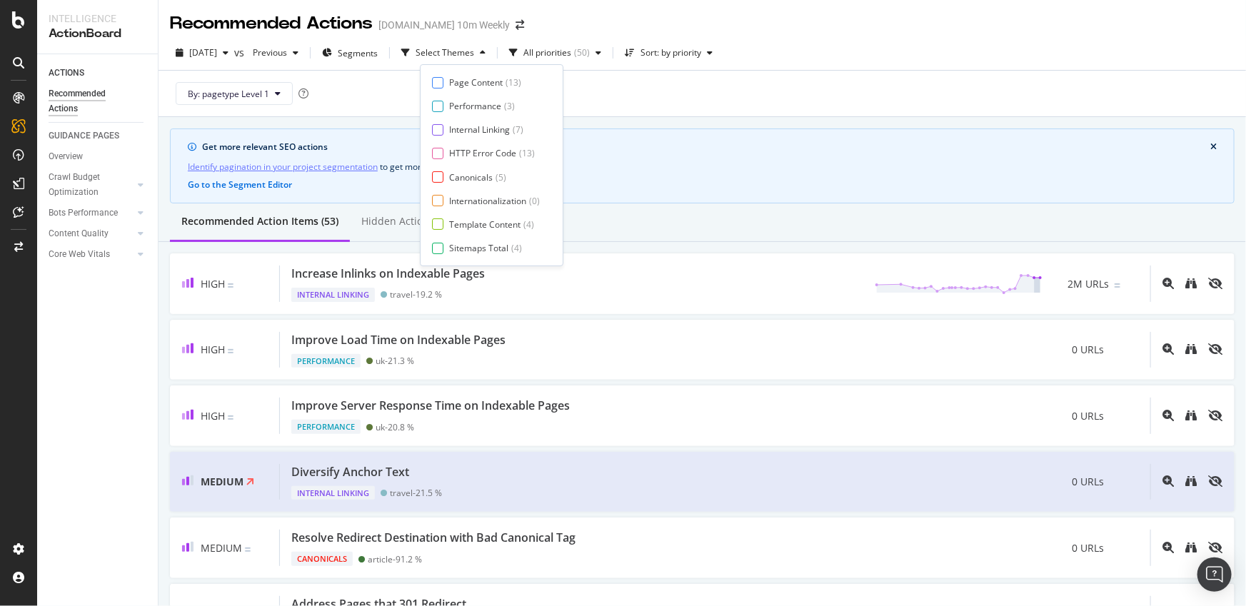
click at [438, 231] on div "Page Content ( 13 ) Performance ( 3 ) Internal Linking ( 7 ) HTTP Error Code ( …" at bounding box center [491, 165] width 119 height 178
click at [438, 226] on div at bounding box center [437, 223] width 11 height 11
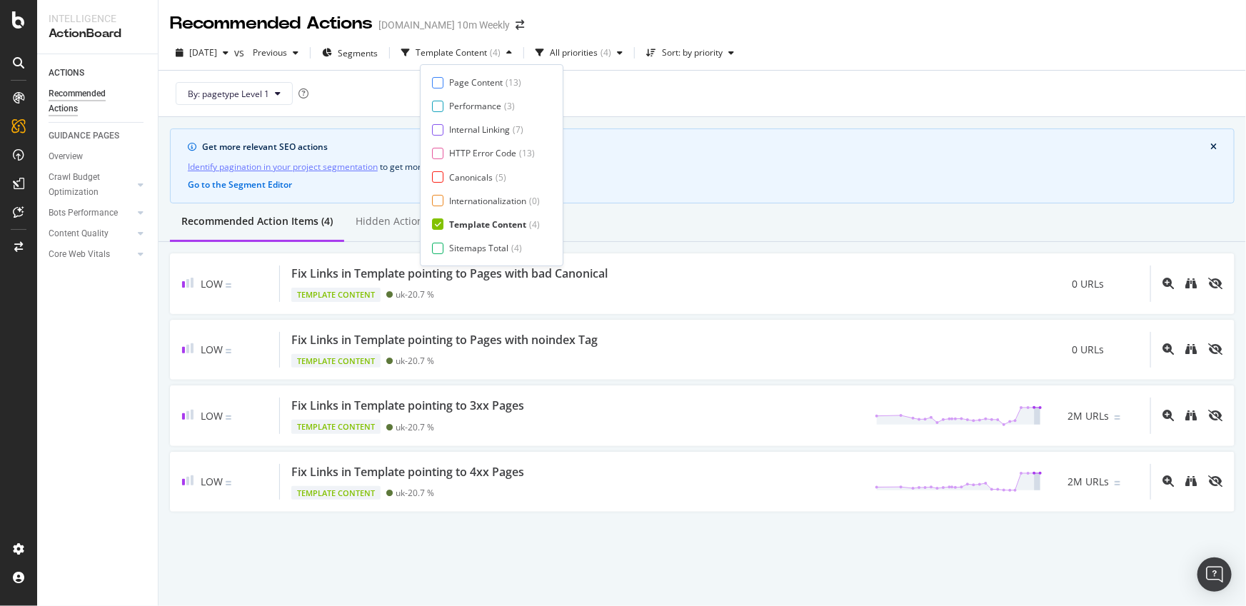
click at [438, 226] on icon at bounding box center [438, 224] width 6 height 7
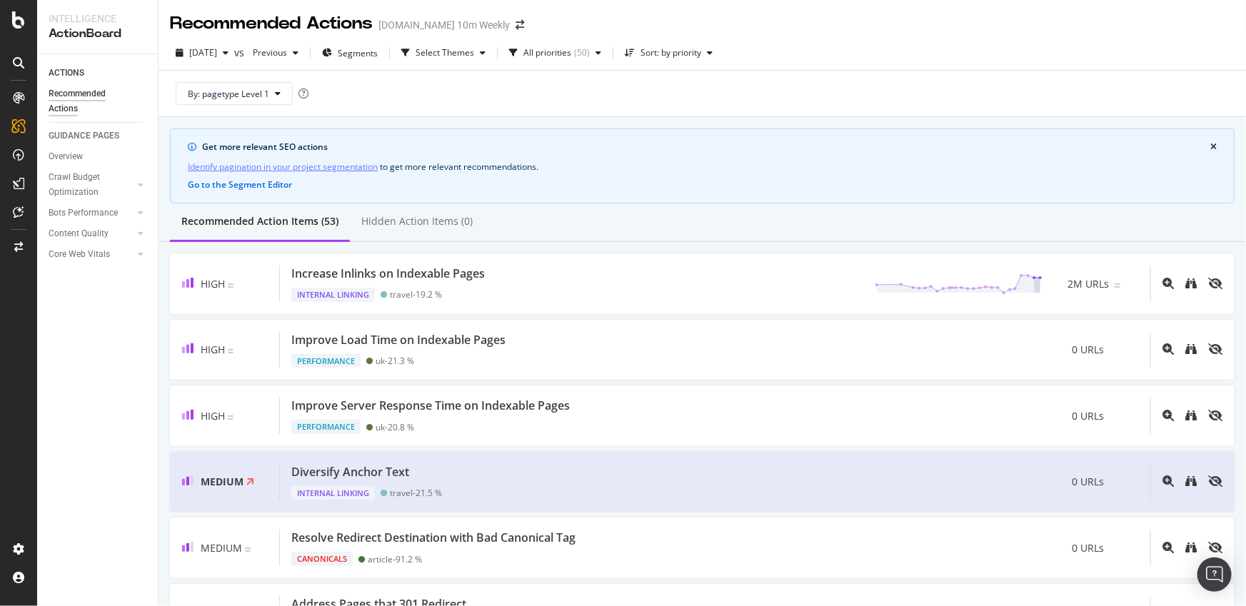
click at [659, 138] on div "Get more relevant SEO actions Identify pagination in your project segmentation …" at bounding box center [702, 165] width 1064 height 75
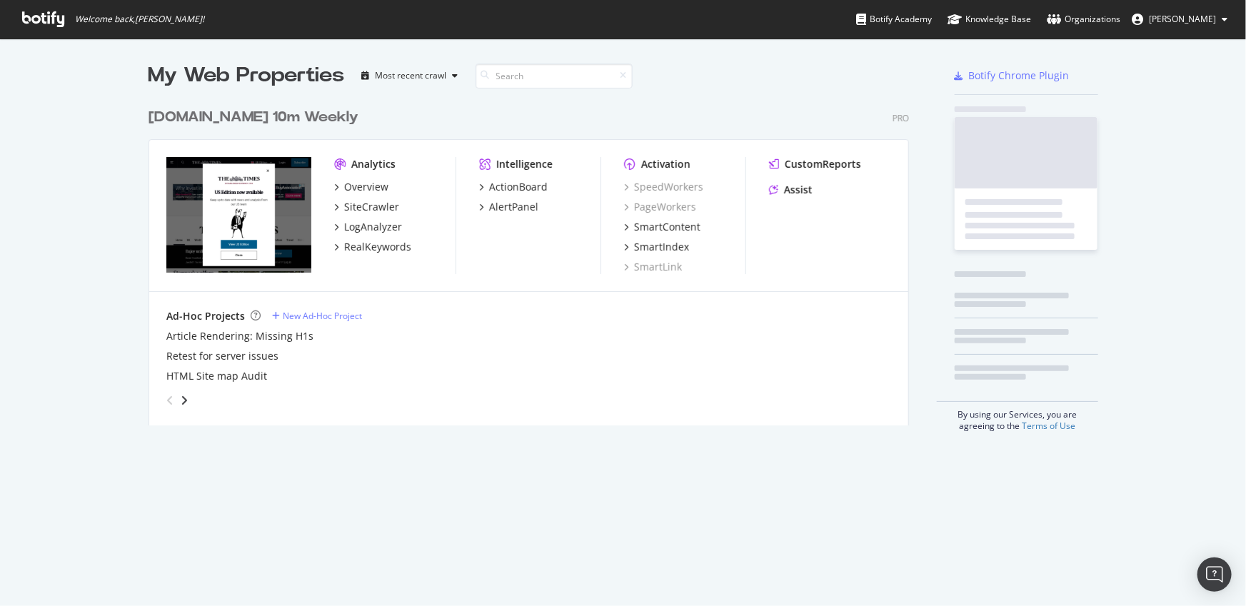
scroll to position [325, 762]
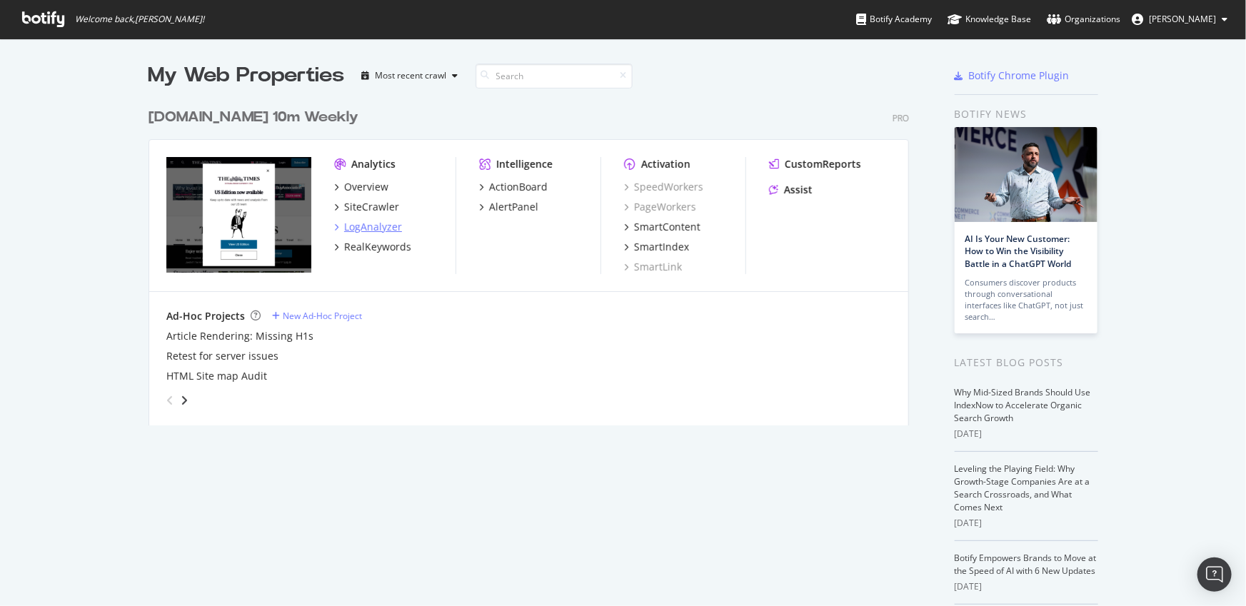
click at [367, 223] on div "LogAnalyzer" at bounding box center [373, 227] width 58 height 14
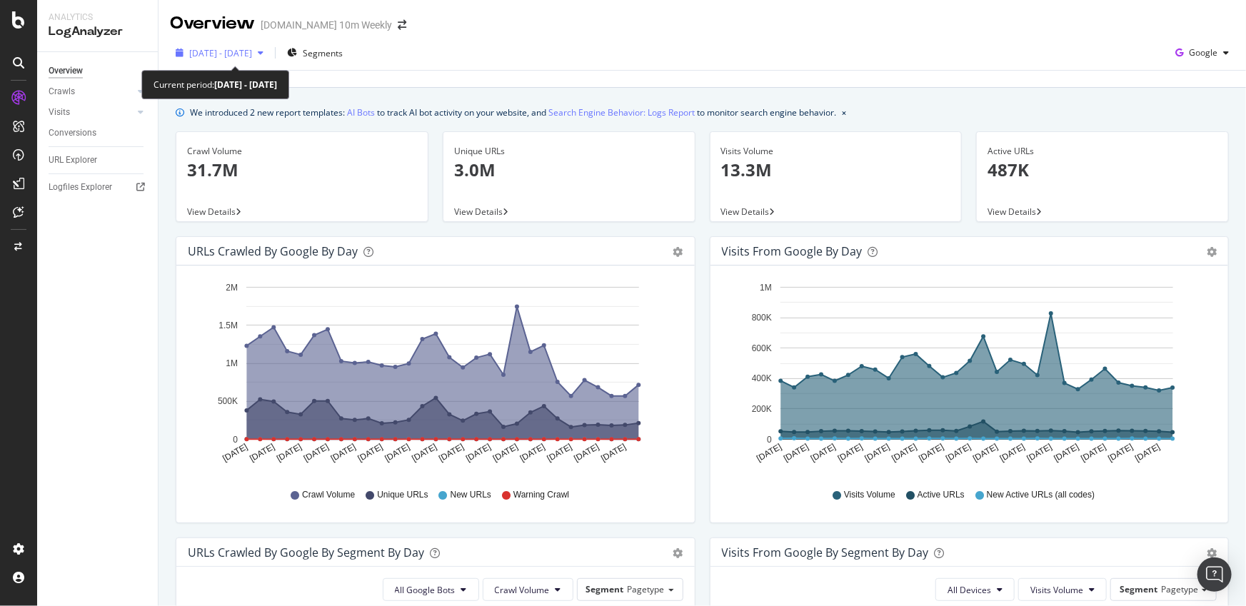
click at [235, 50] on span "[DATE] - [DATE]" at bounding box center [220, 53] width 63 height 12
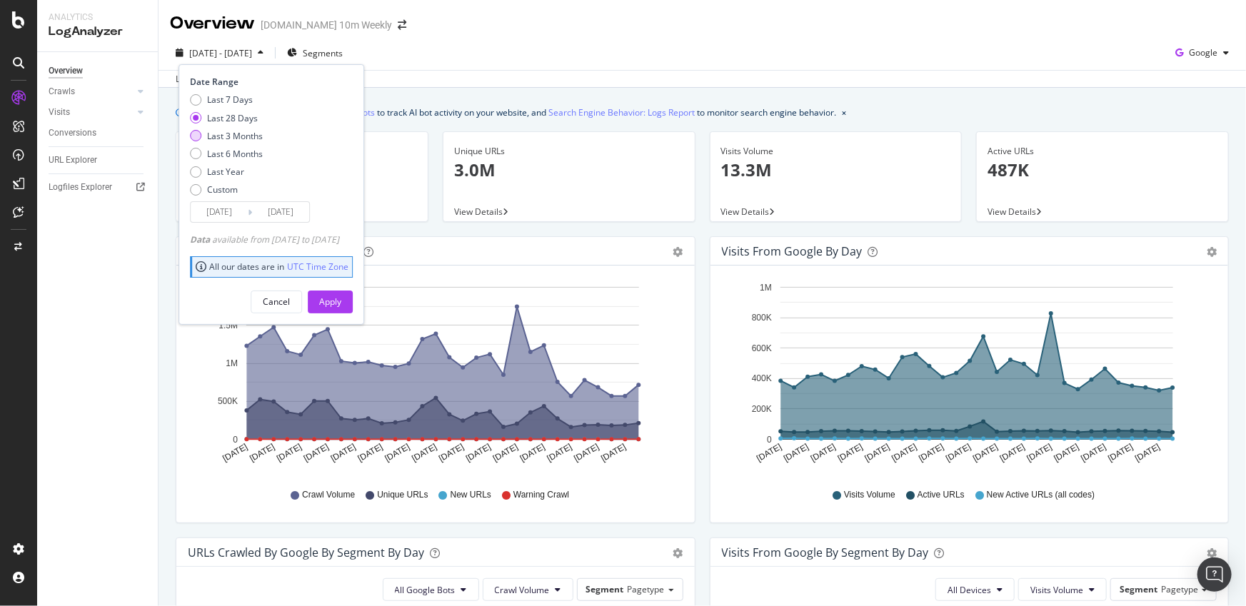
click at [225, 137] on div "Last 3 Months" at bounding box center [235, 136] width 56 height 12
type input "[DATE]"
click at [341, 303] on div "Apply" at bounding box center [330, 301] width 22 height 12
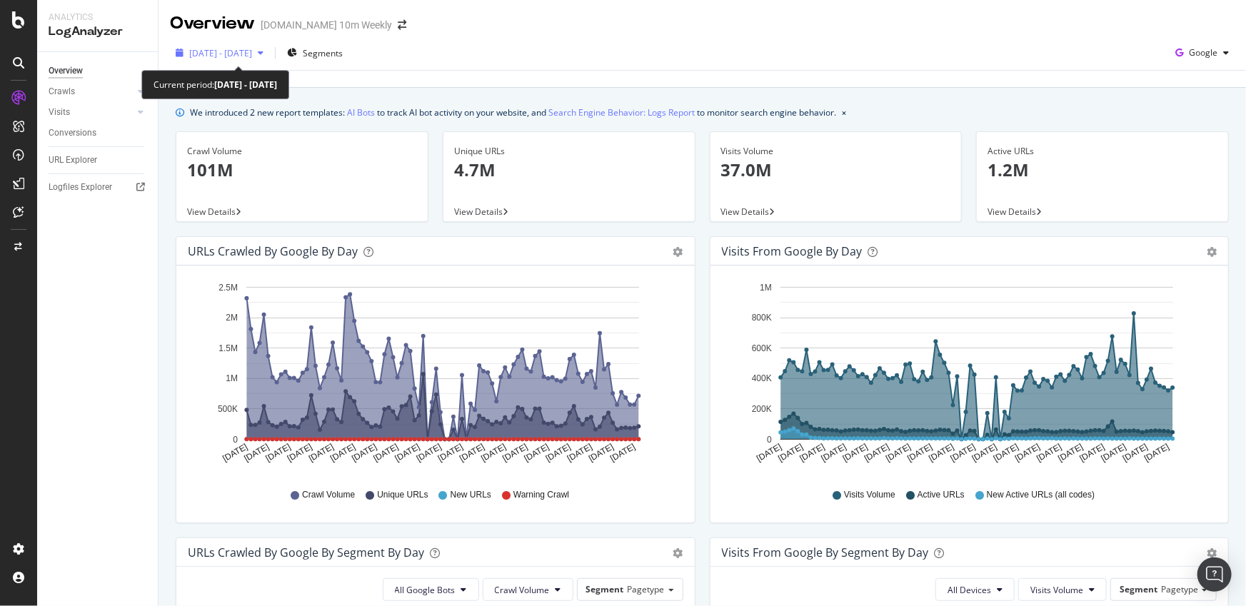
click at [256, 43] on div "[DATE] - [DATE]" at bounding box center [219, 52] width 99 height 21
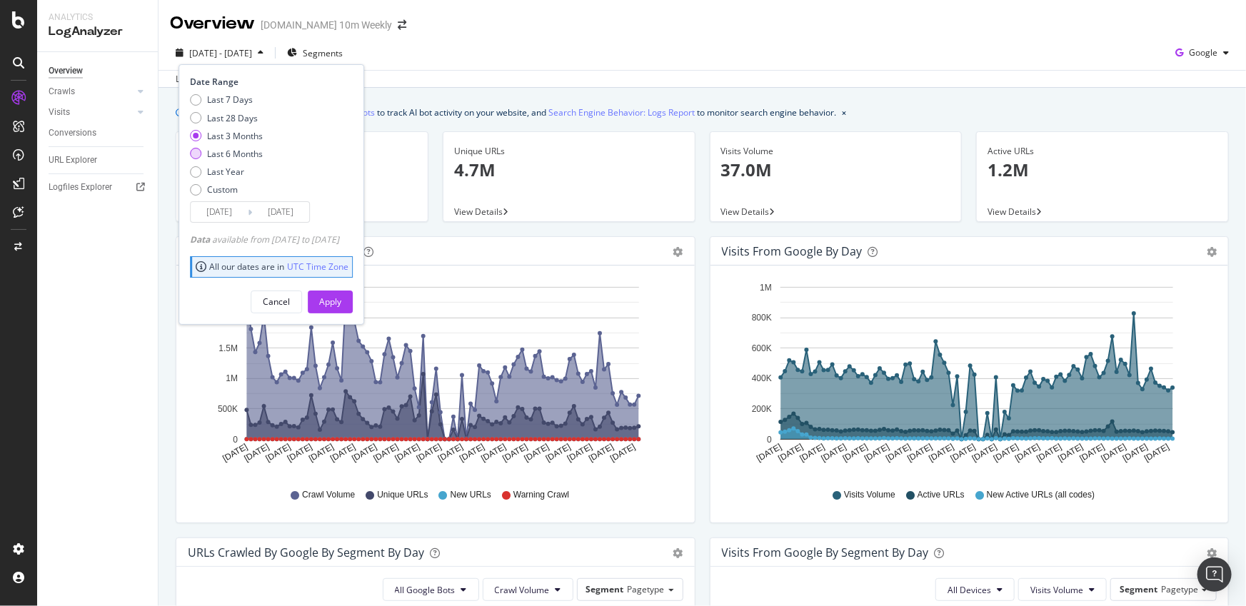
click at [243, 154] on div "Last 6 Months" at bounding box center [235, 154] width 56 height 12
type input "[DATE]"
click at [341, 301] on div "Apply" at bounding box center [330, 301] width 22 height 12
